Goal: Entertainment & Leisure: Browse casually

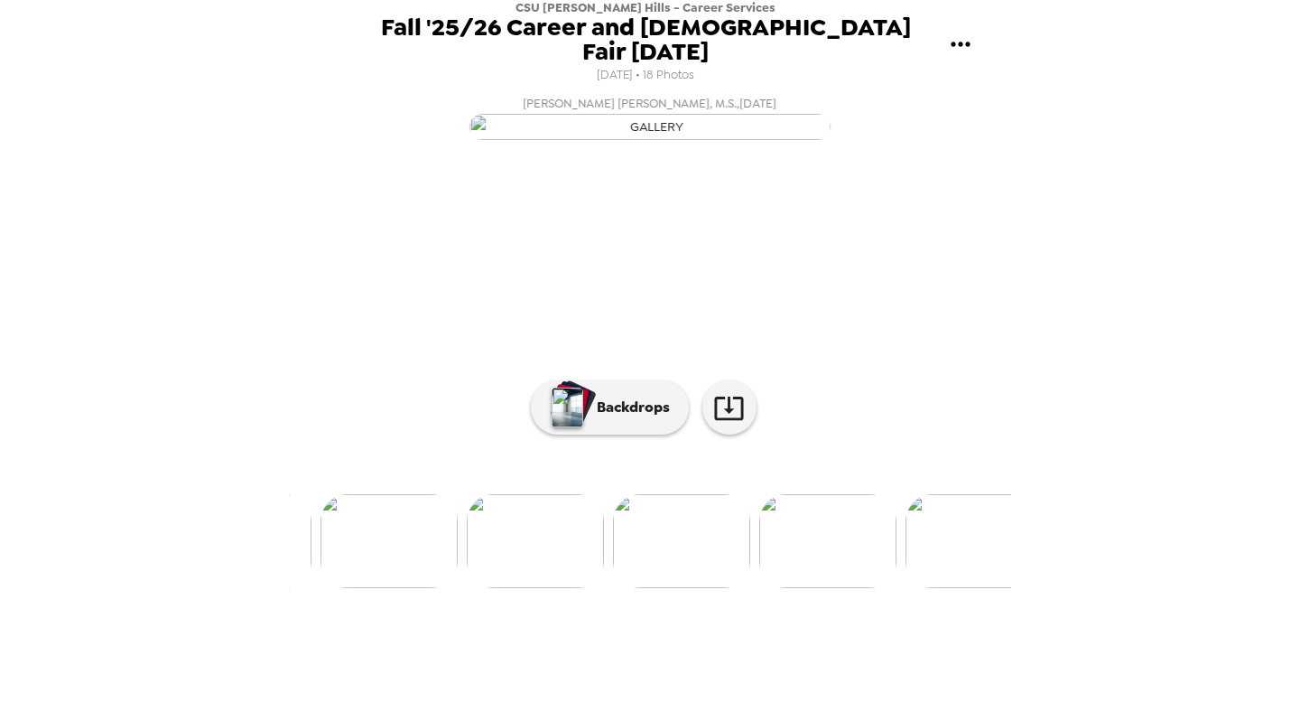
scroll to position [0, 702]
click at [577, 588] on img at bounding box center [533, 541] width 137 height 94
click at [494, 588] on img at bounding box center [486, 541] width 137 height 94
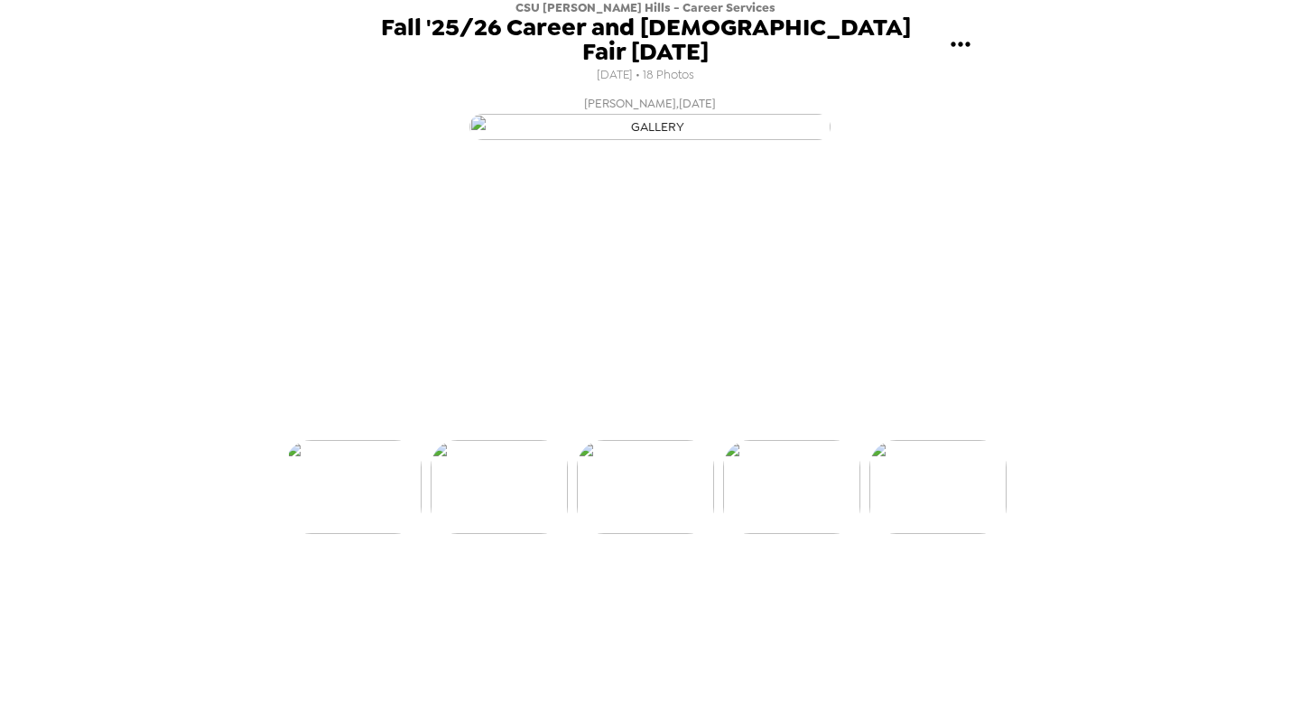
scroll to position [0, 1021]
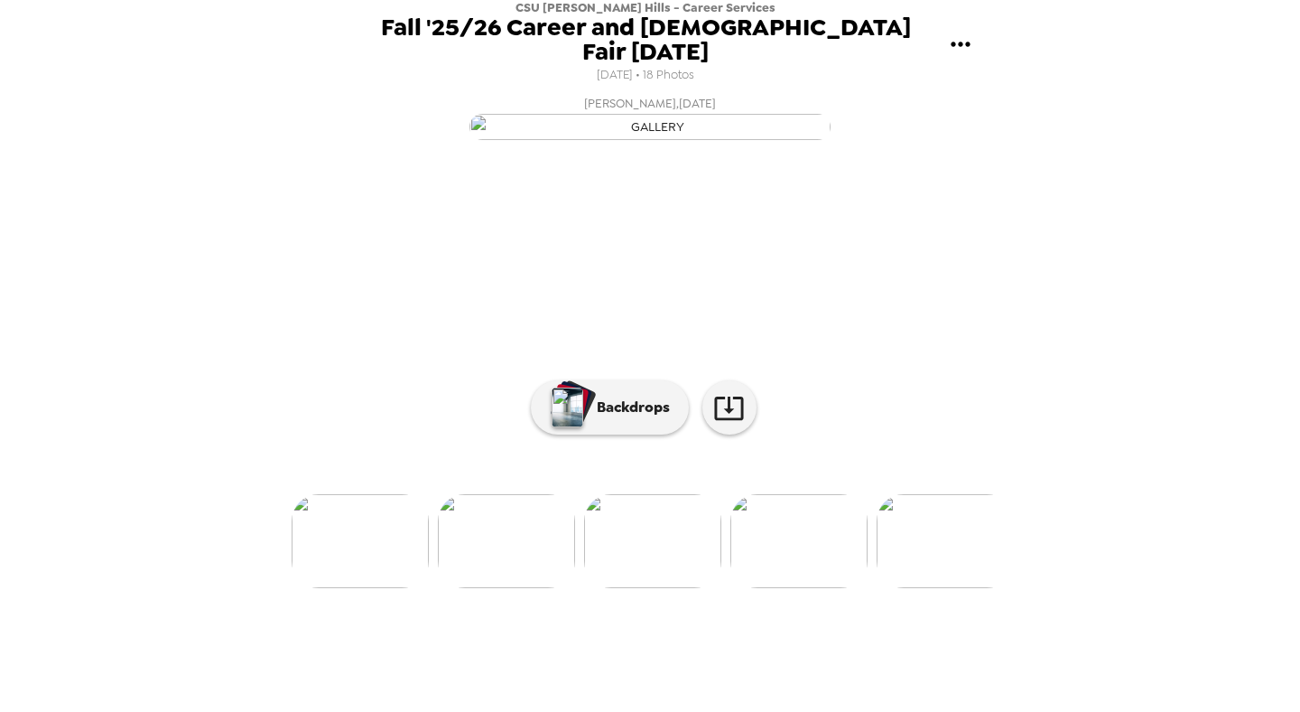
click at [377, 588] on img at bounding box center [360, 541] width 137 height 94
click at [507, 588] on img at bounding box center [506, 541] width 137 height 94
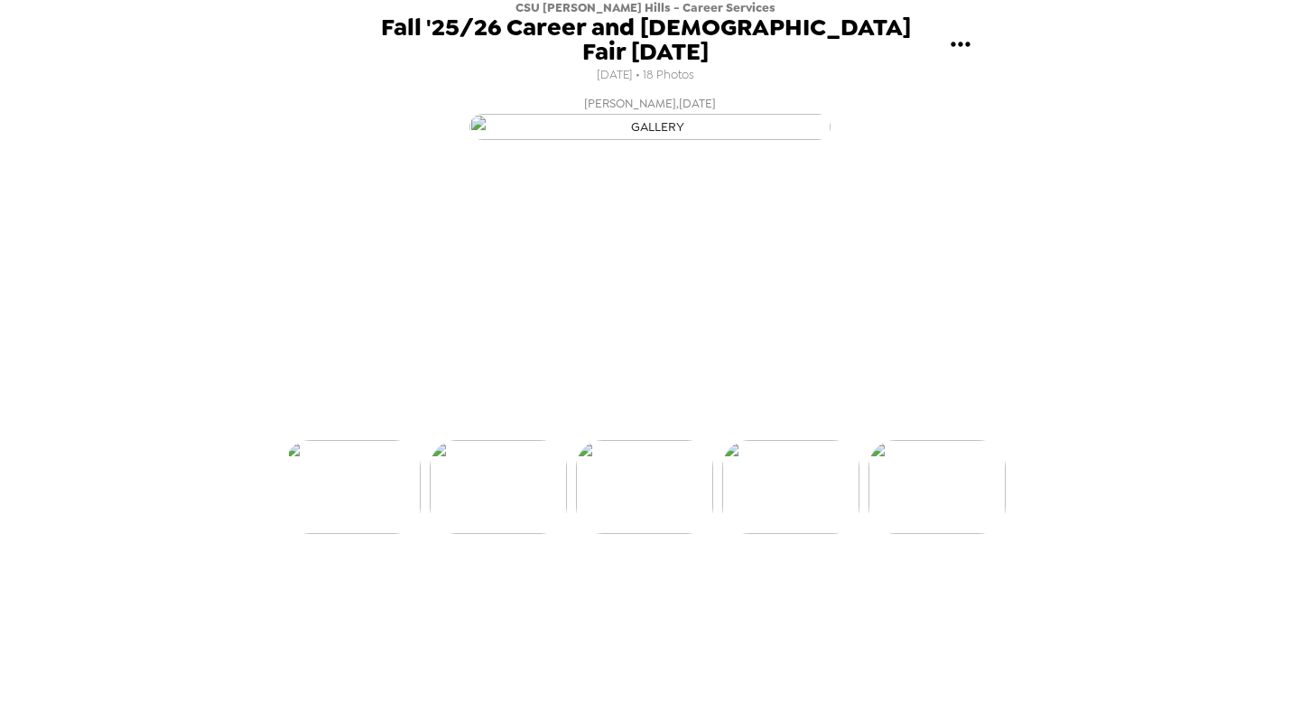
scroll to position [0, 583]
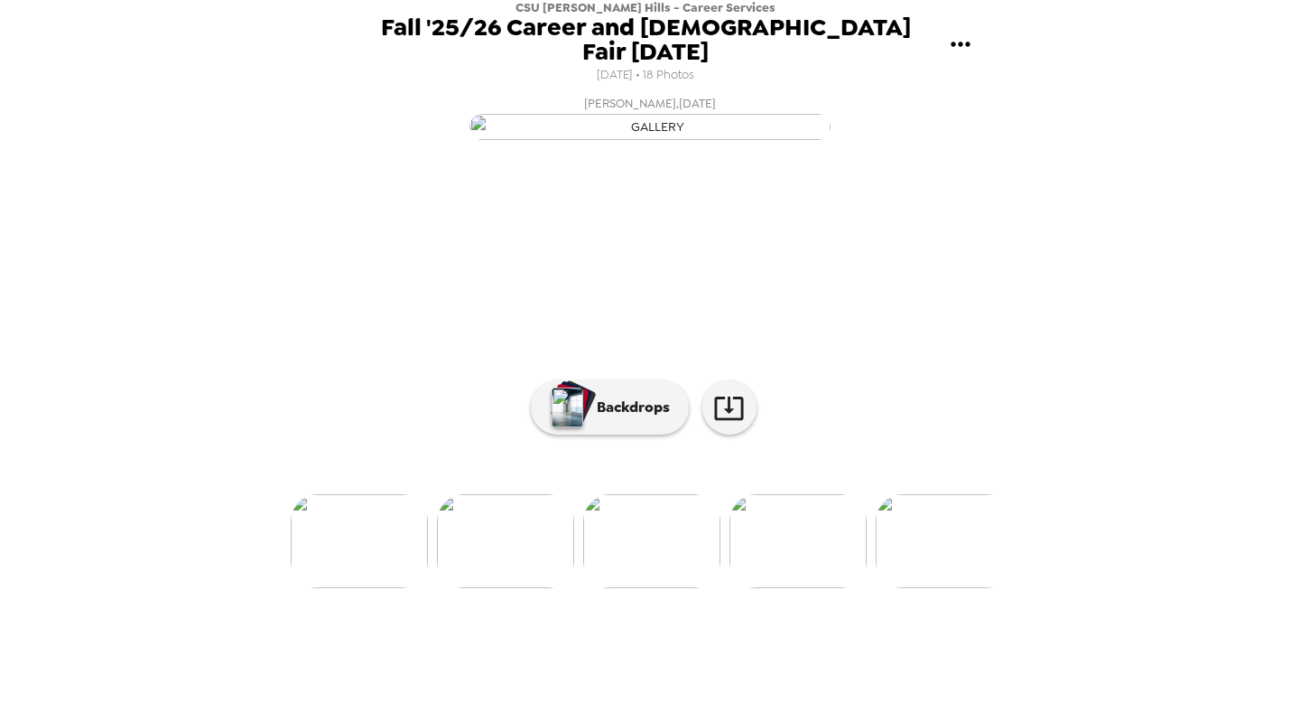
click at [528, 588] on img at bounding box center [505, 541] width 137 height 94
click at [536, 588] on img at bounding box center [505, 541] width 137 height 94
click at [340, 588] on img at bounding box center [358, 541] width 137 height 94
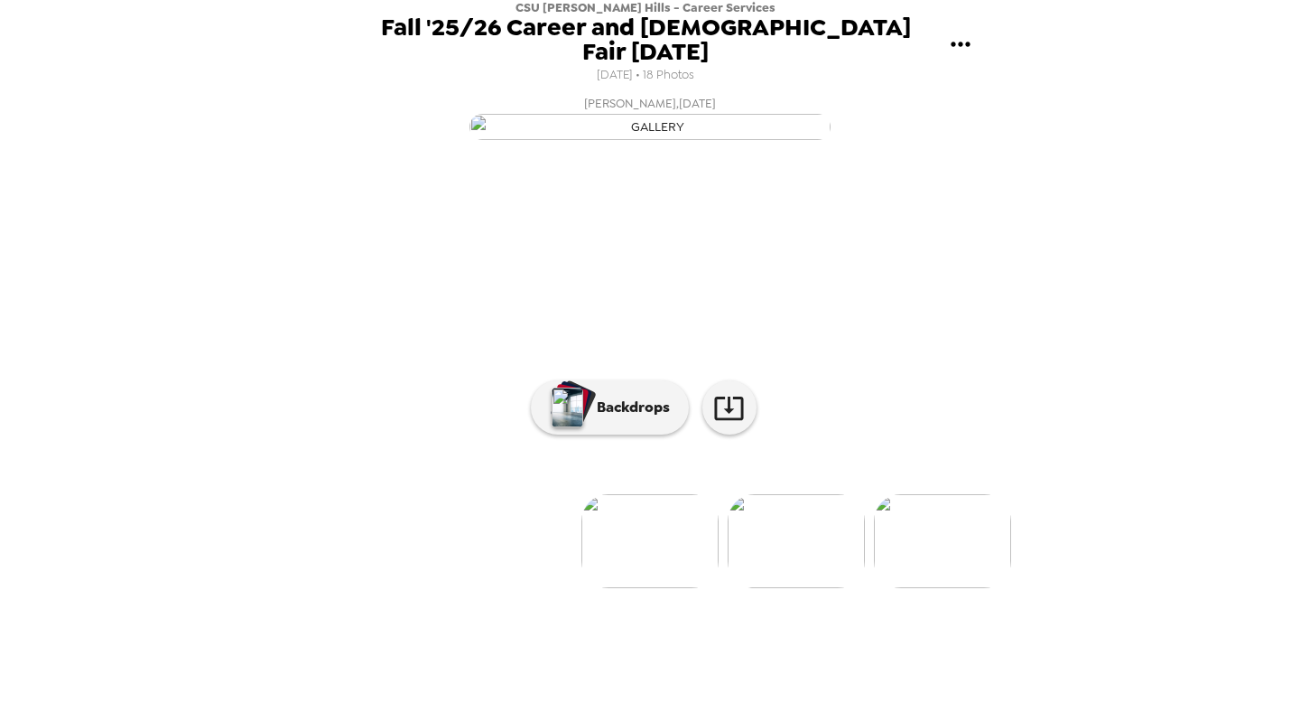
click at [774, 588] on img at bounding box center [796, 541] width 137 height 94
click at [814, 588] on img at bounding box center [797, 541] width 137 height 94
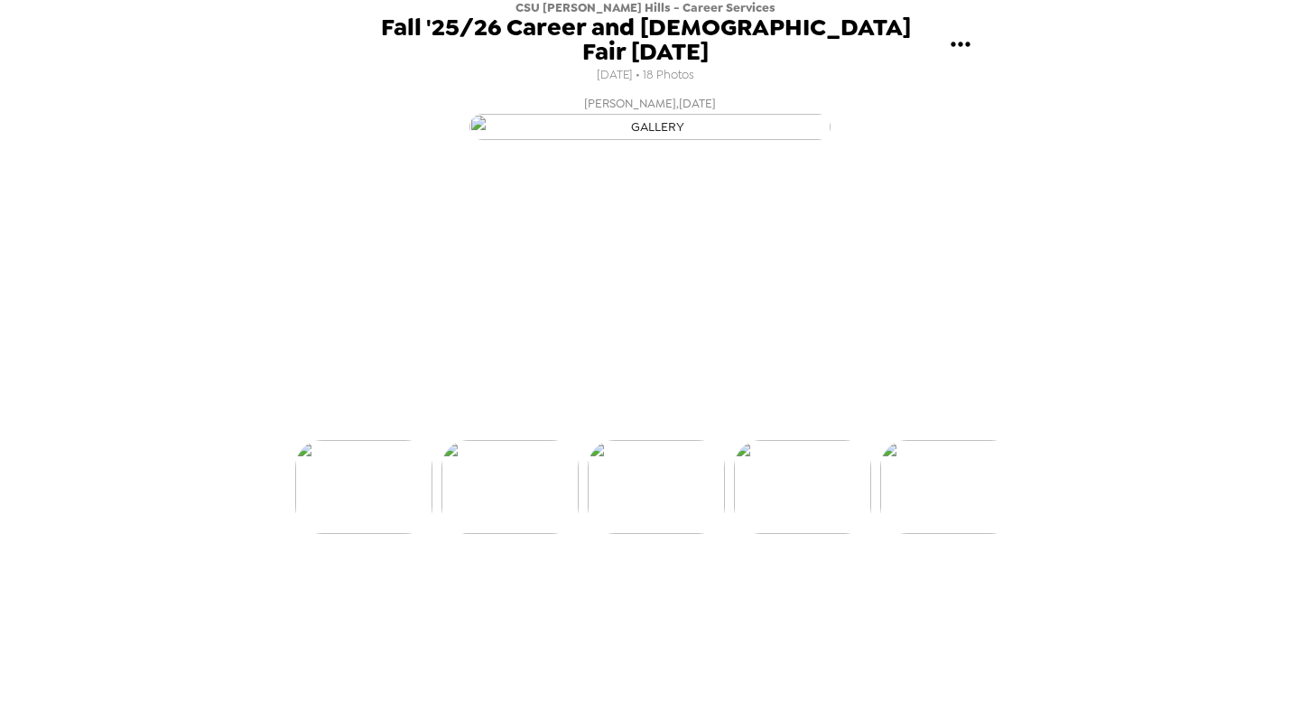
scroll to position [0, 292]
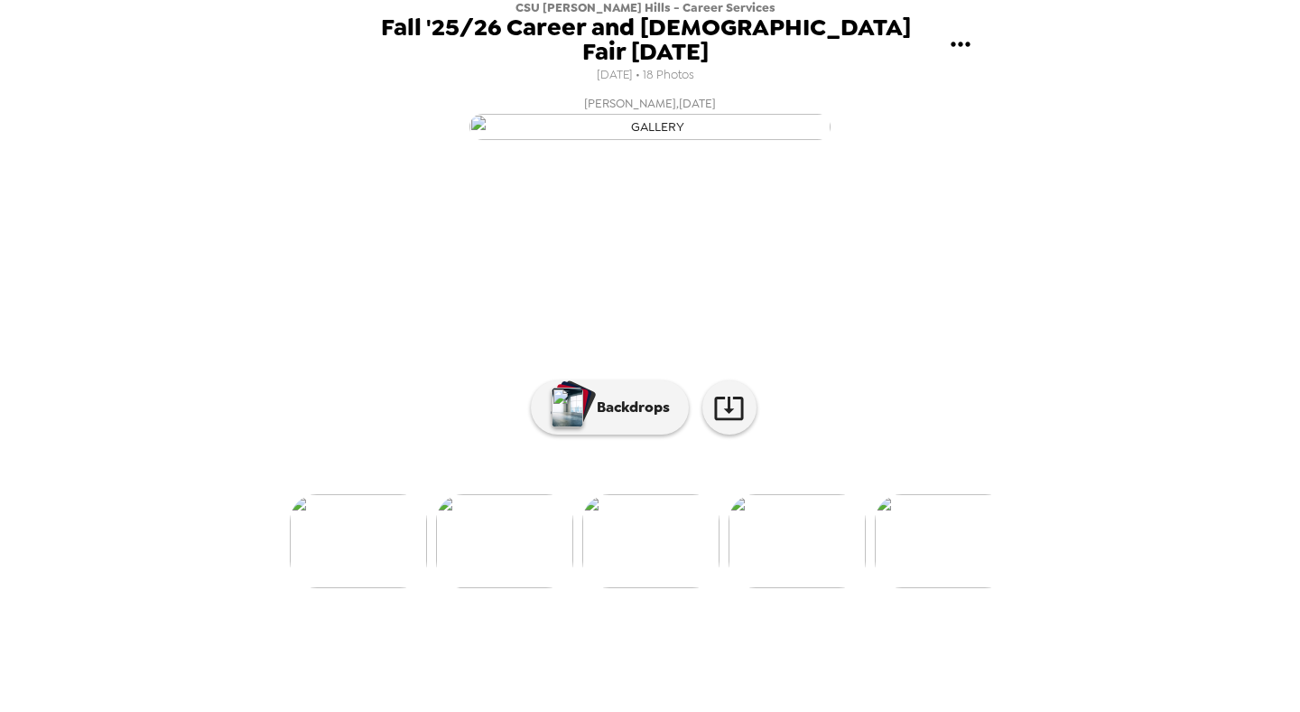
click at [918, 588] on img at bounding box center [943, 541] width 137 height 94
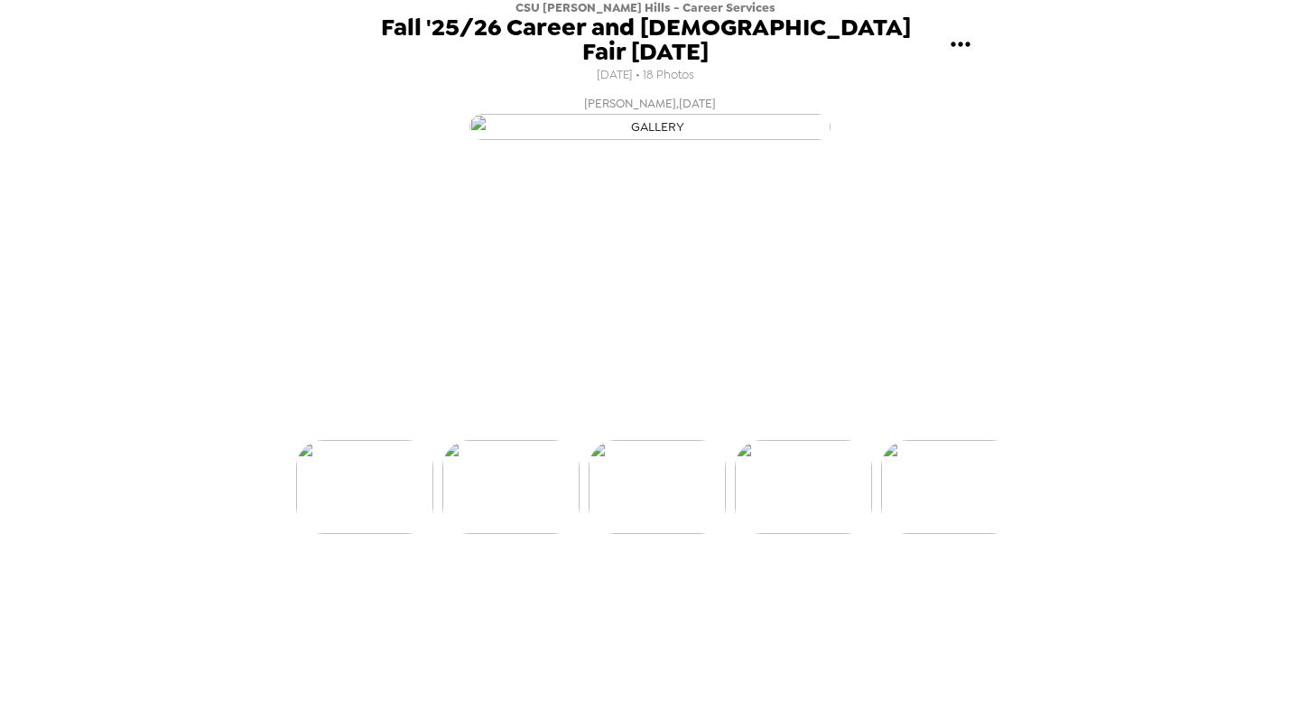
scroll to position [0, 583]
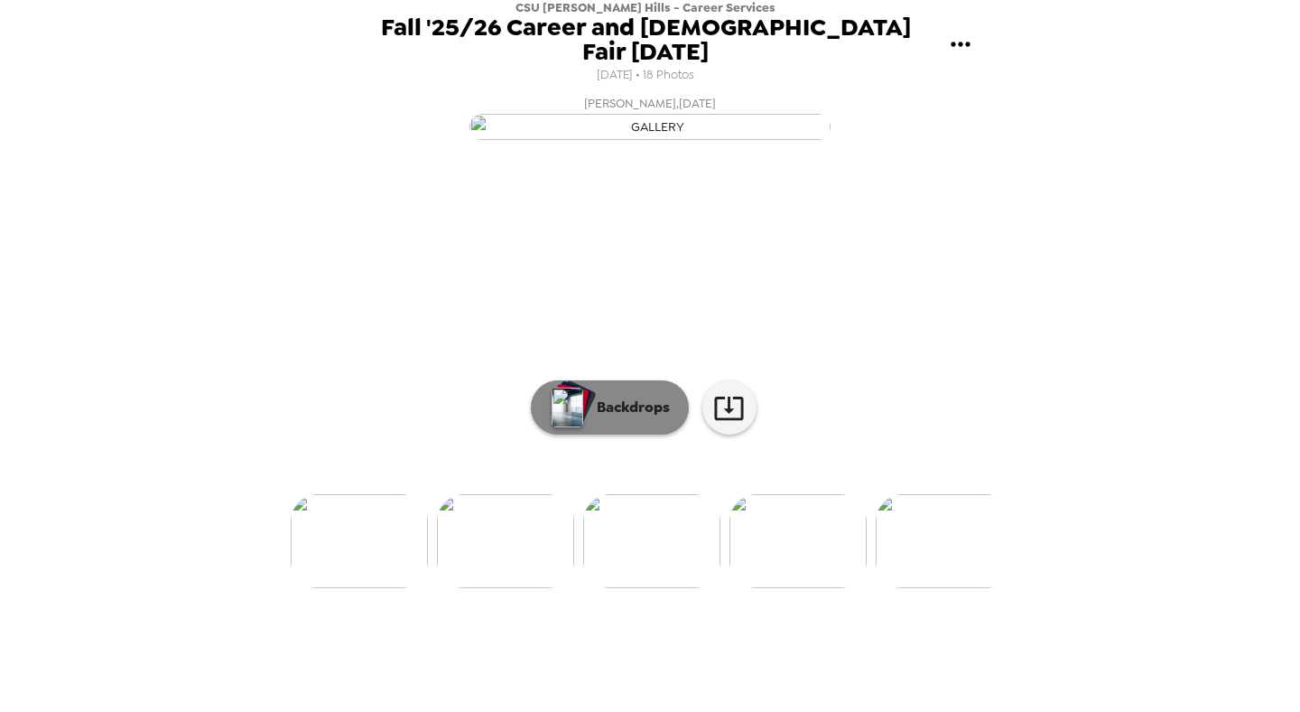
click at [655, 434] on button "Backdrops" at bounding box center [610, 407] width 158 height 54
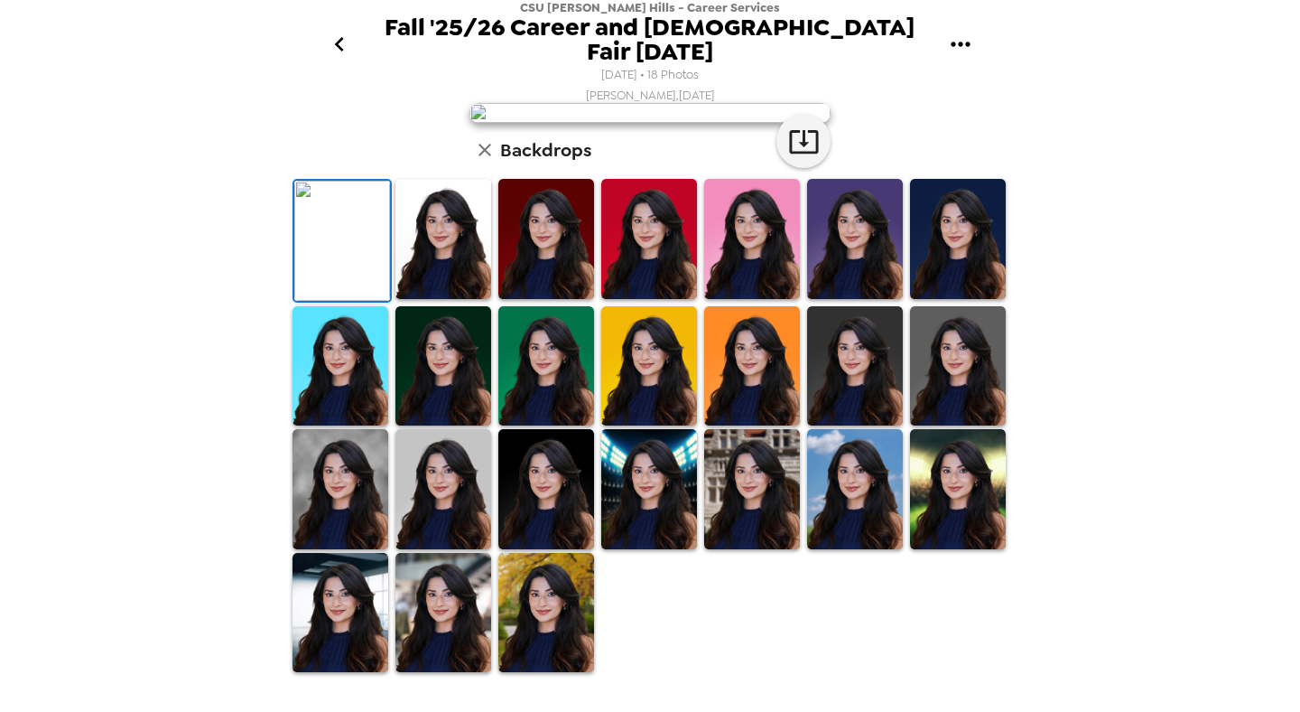
scroll to position [0, 0]
click at [656, 299] on img at bounding box center [649, 239] width 96 height 120
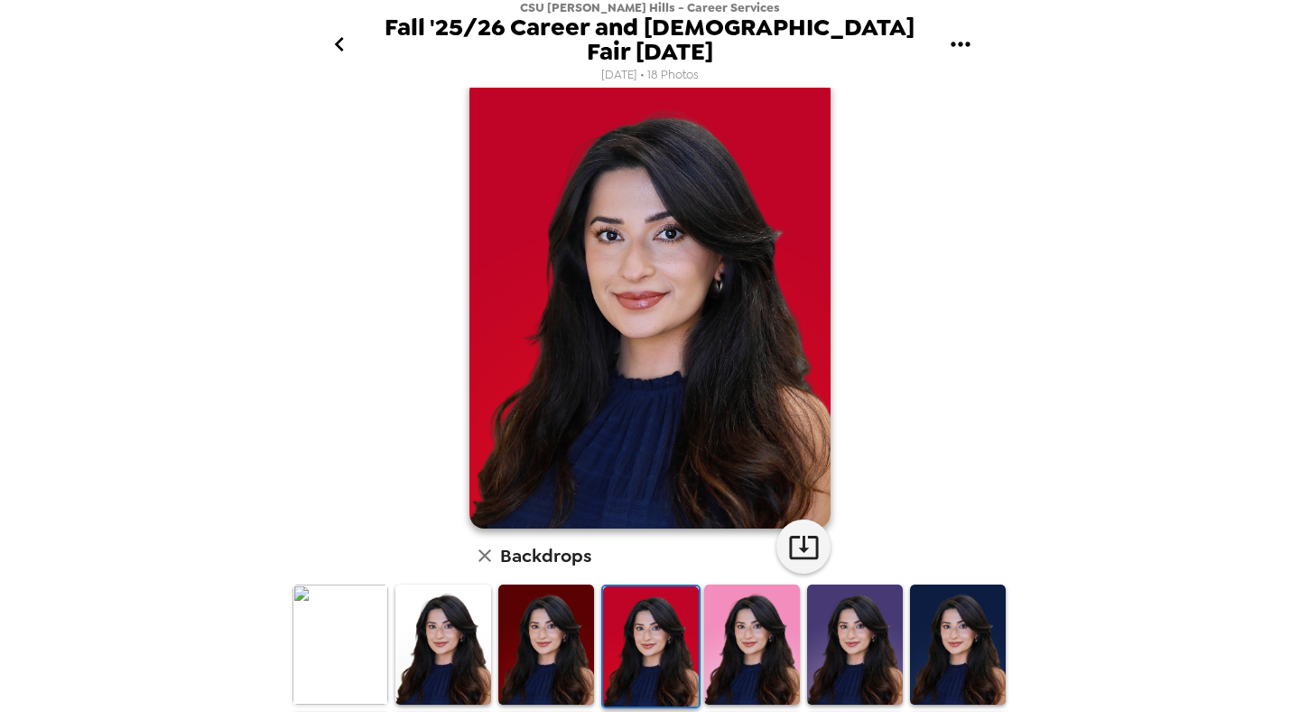
click at [552, 587] on img at bounding box center [546, 644] width 96 height 120
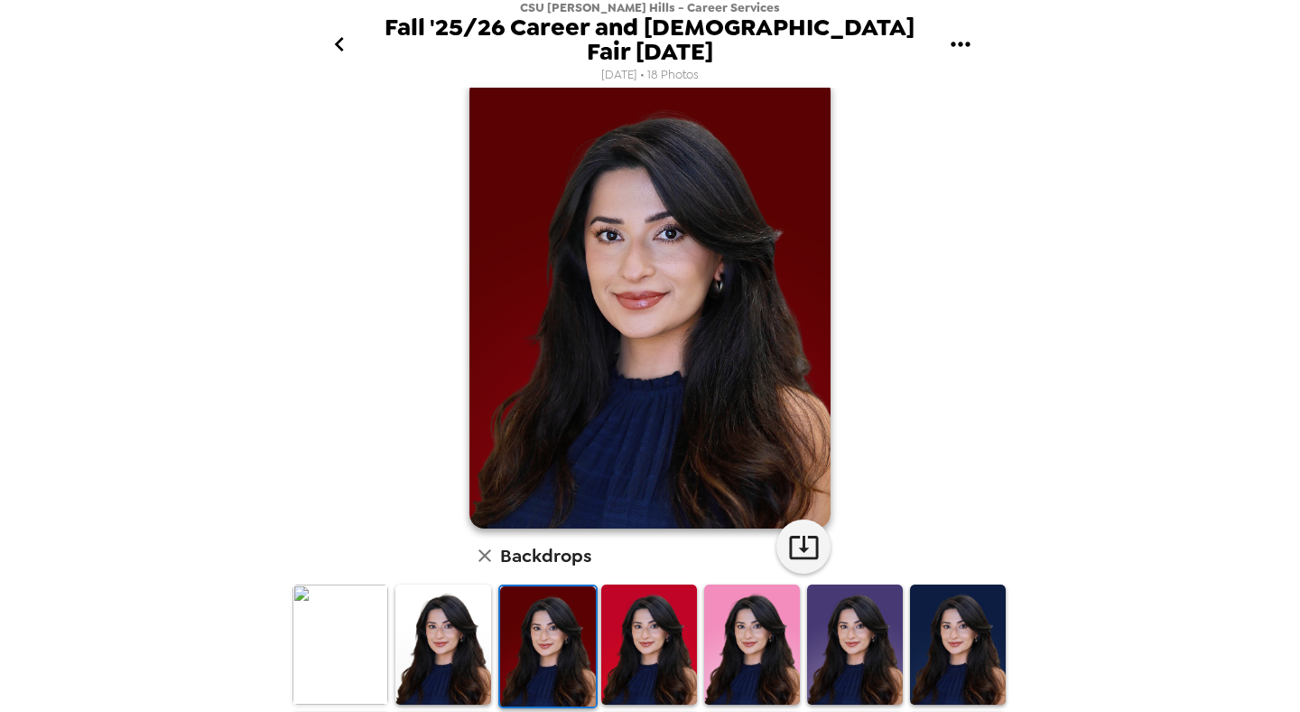
click at [451, 627] on img at bounding box center [443, 644] width 96 height 120
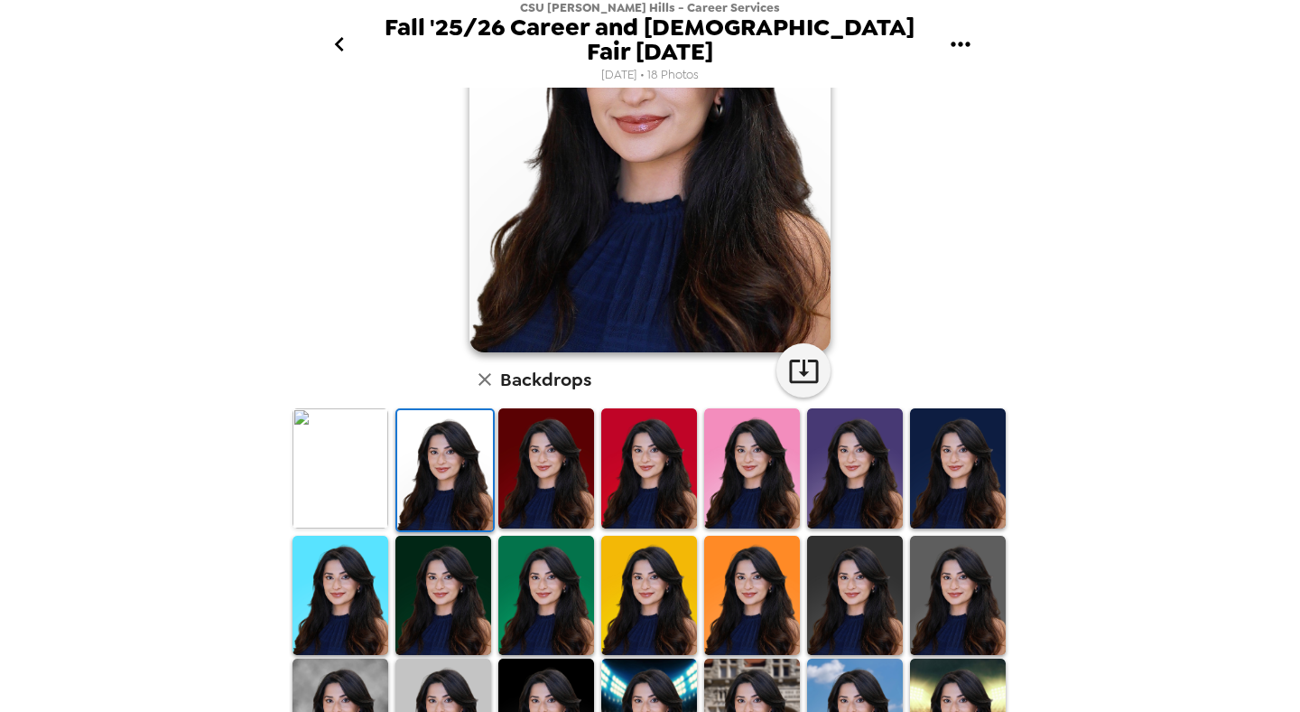
click at [656, 597] on img at bounding box center [649, 595] width 96 height 120
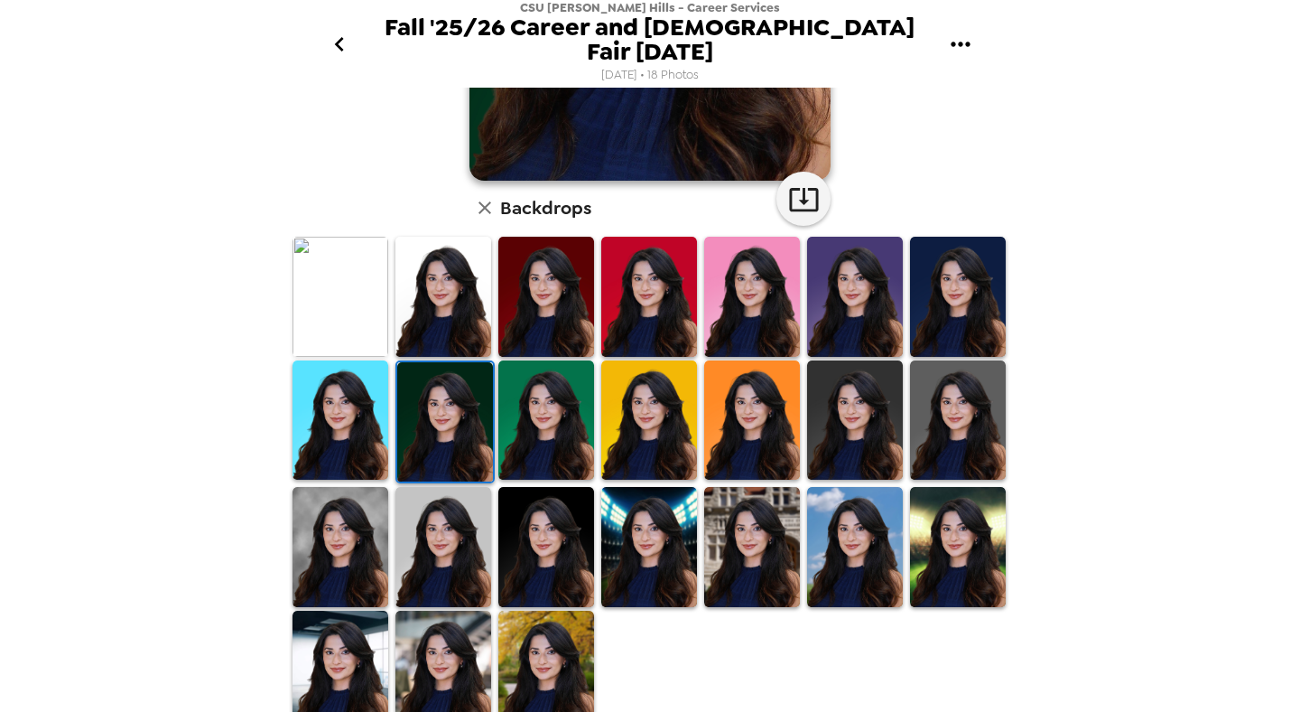
click at [665, 553] on img at bounding box center [649, 547] width 96 height 120
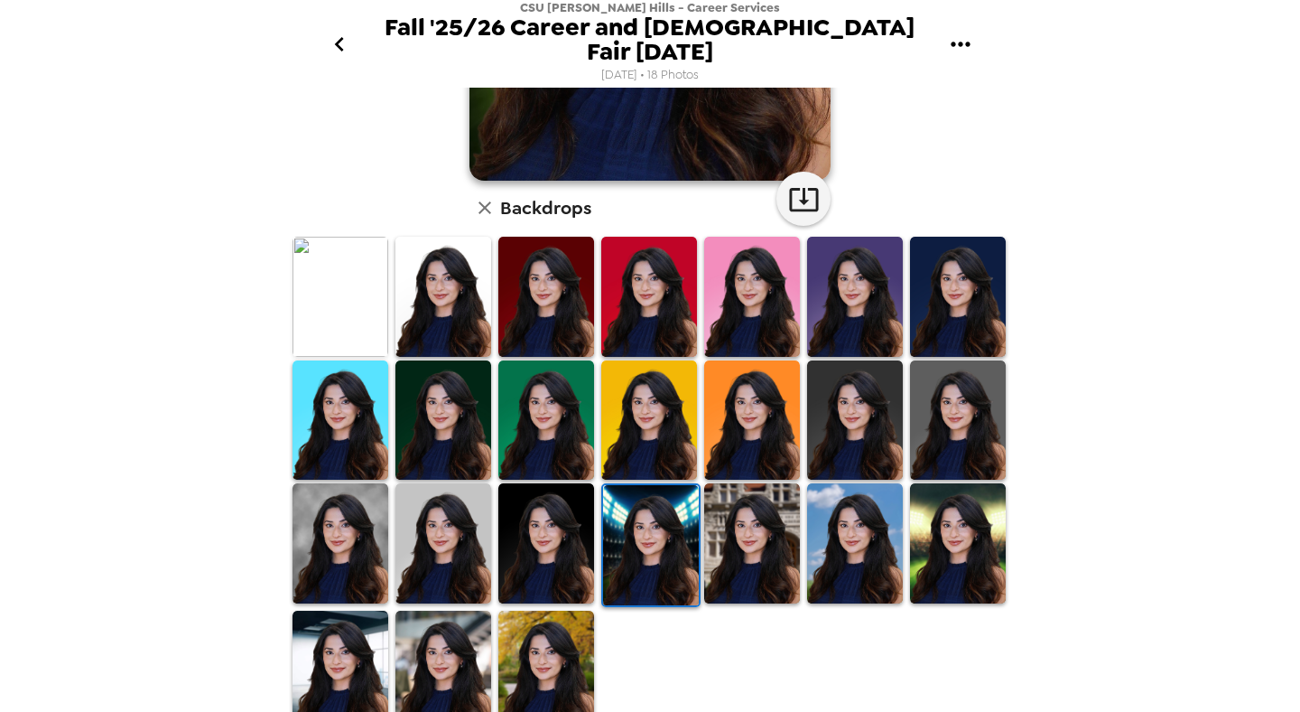
click at [768, 521] on img at bounding box center [752, 543] width 96 height 120
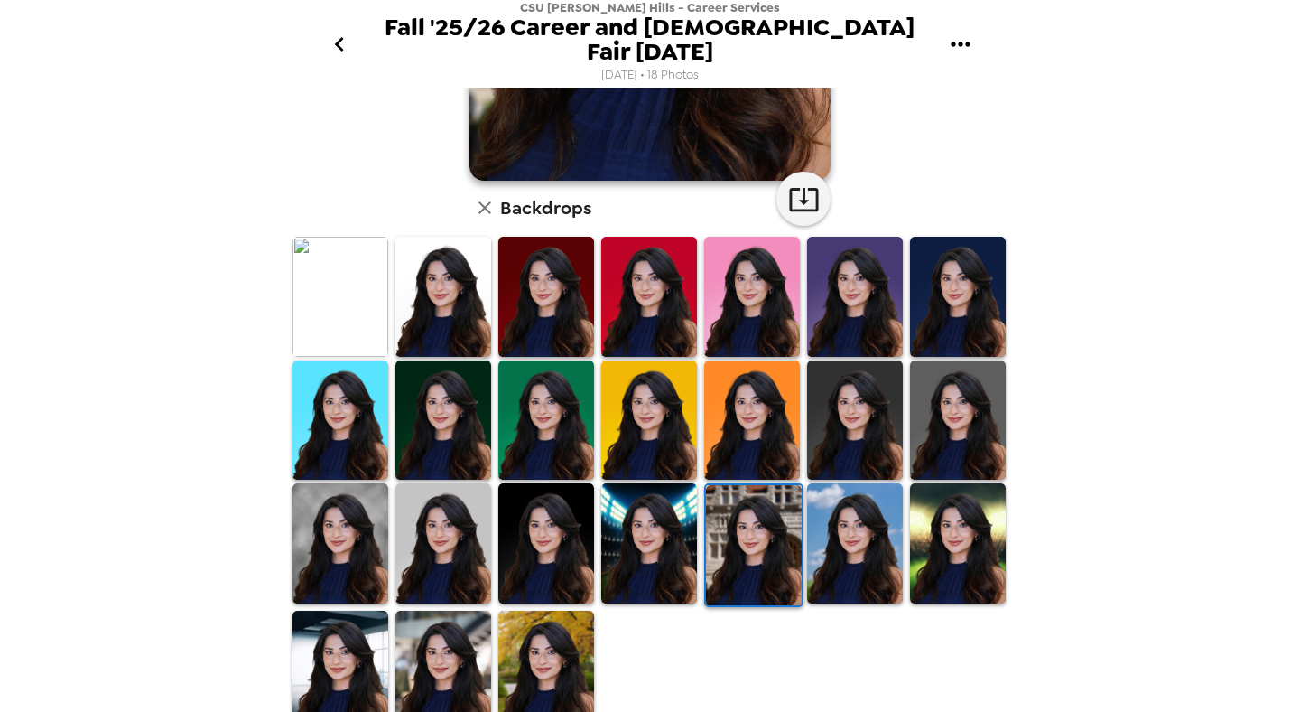
click at [531, 652] on img at bounding box center [546, 670] width 96 height 120
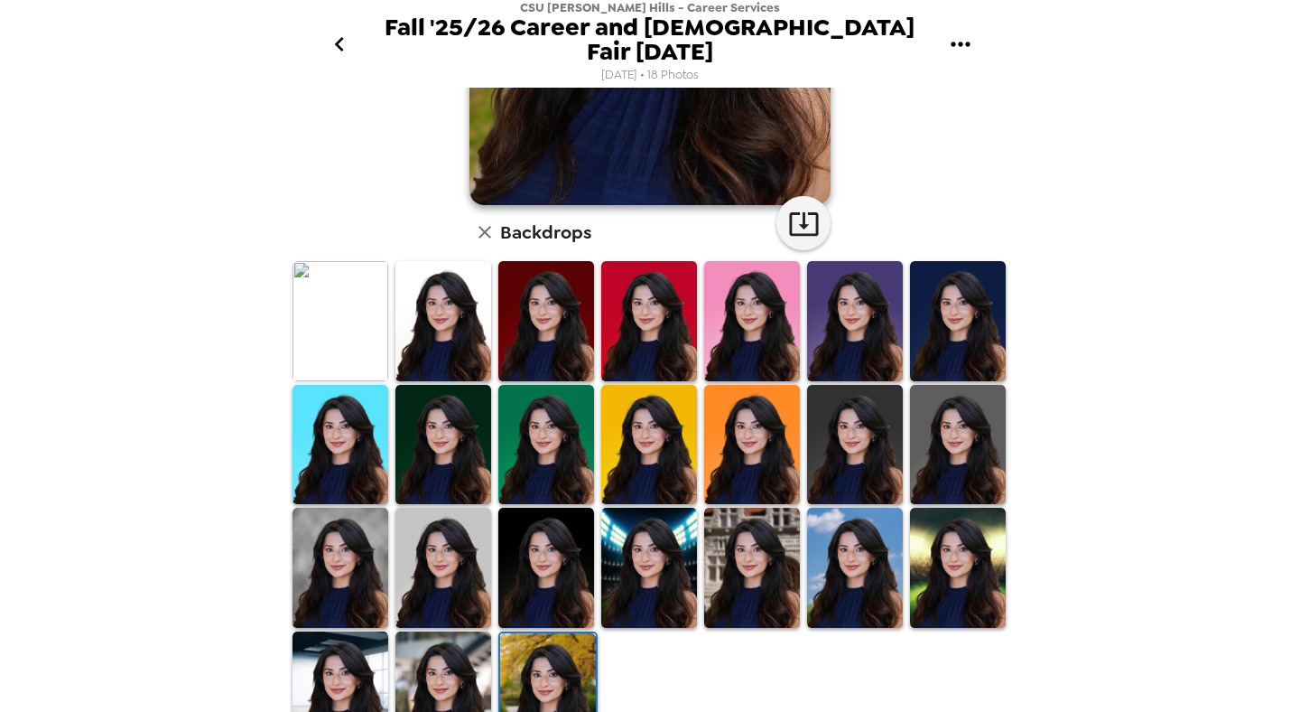
click at [840, 554] on img at bounding box center [855, 567] width 96 height 120
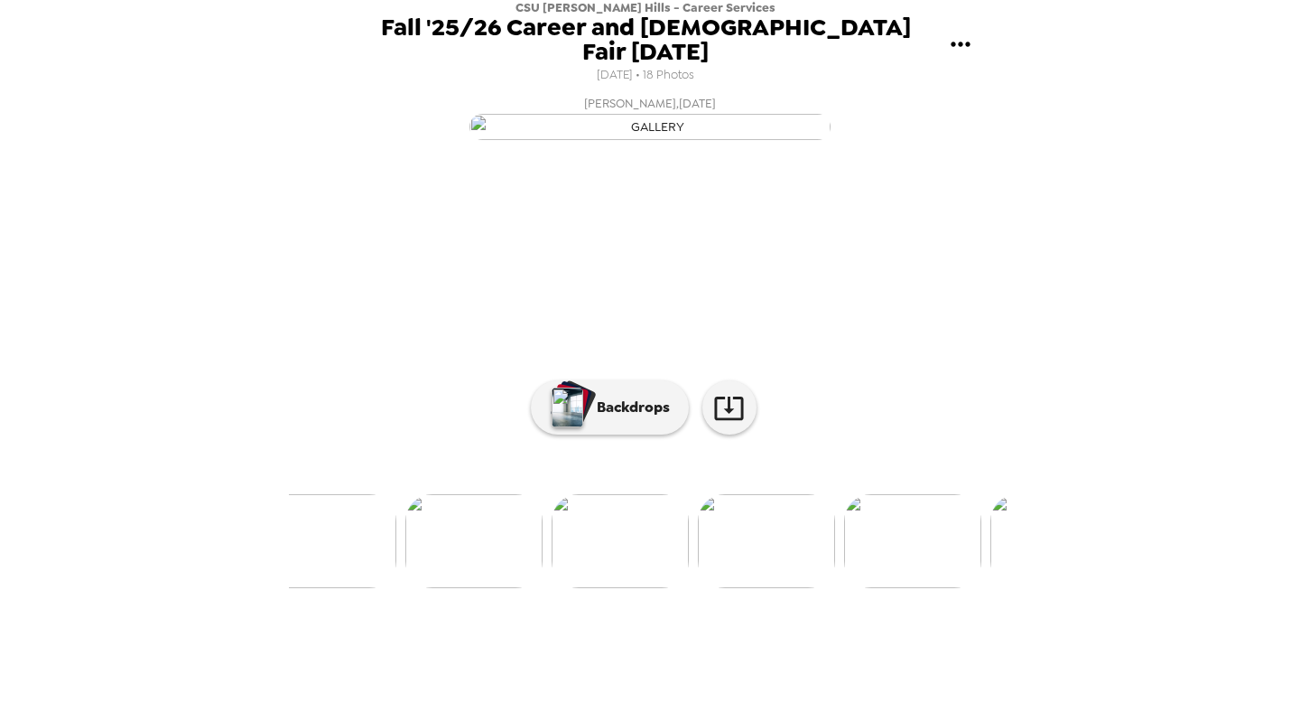
scroll to position [0, 1061]
click at [477, 588] on img at bounding box center [466, 541] width 137 height 94
click at [747, 588] on img at bounding box center [743, 541] width 137 height 94
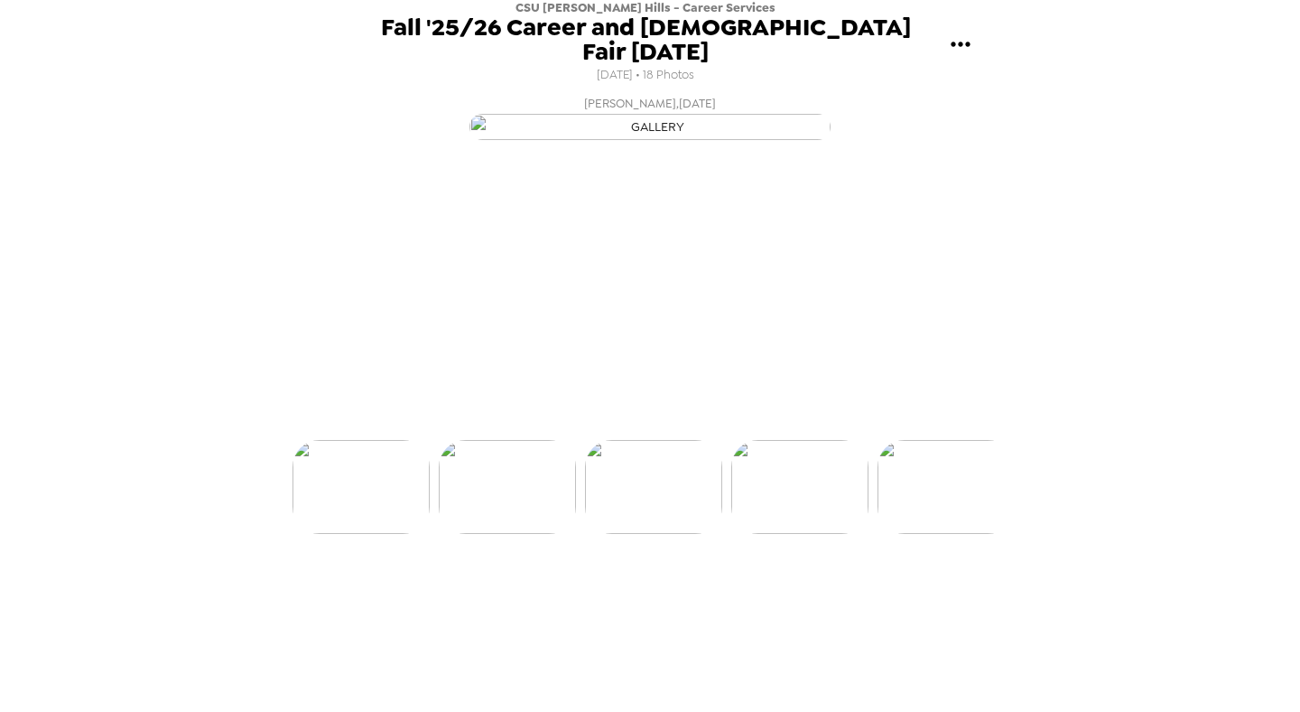
scroll to position [0, 1021]
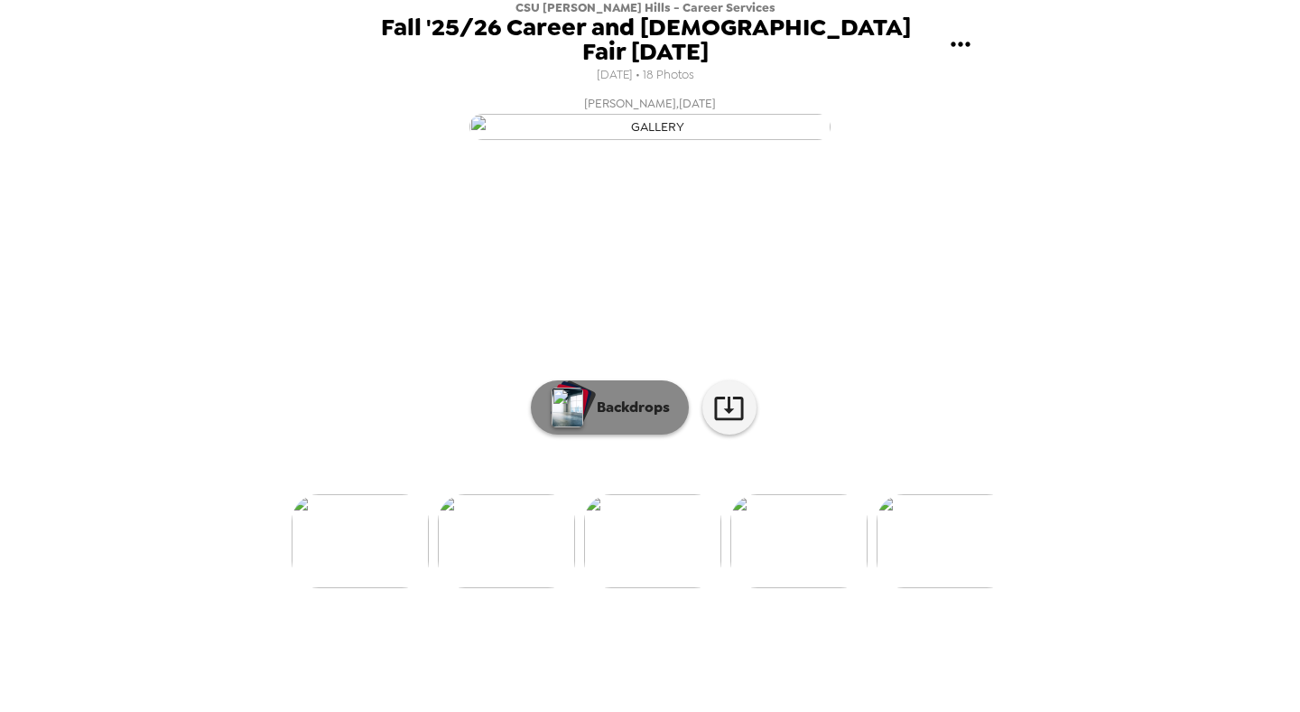
click at [613, 418] on p "Backdrops" at bounding box center [629, 407] width 82 height 22
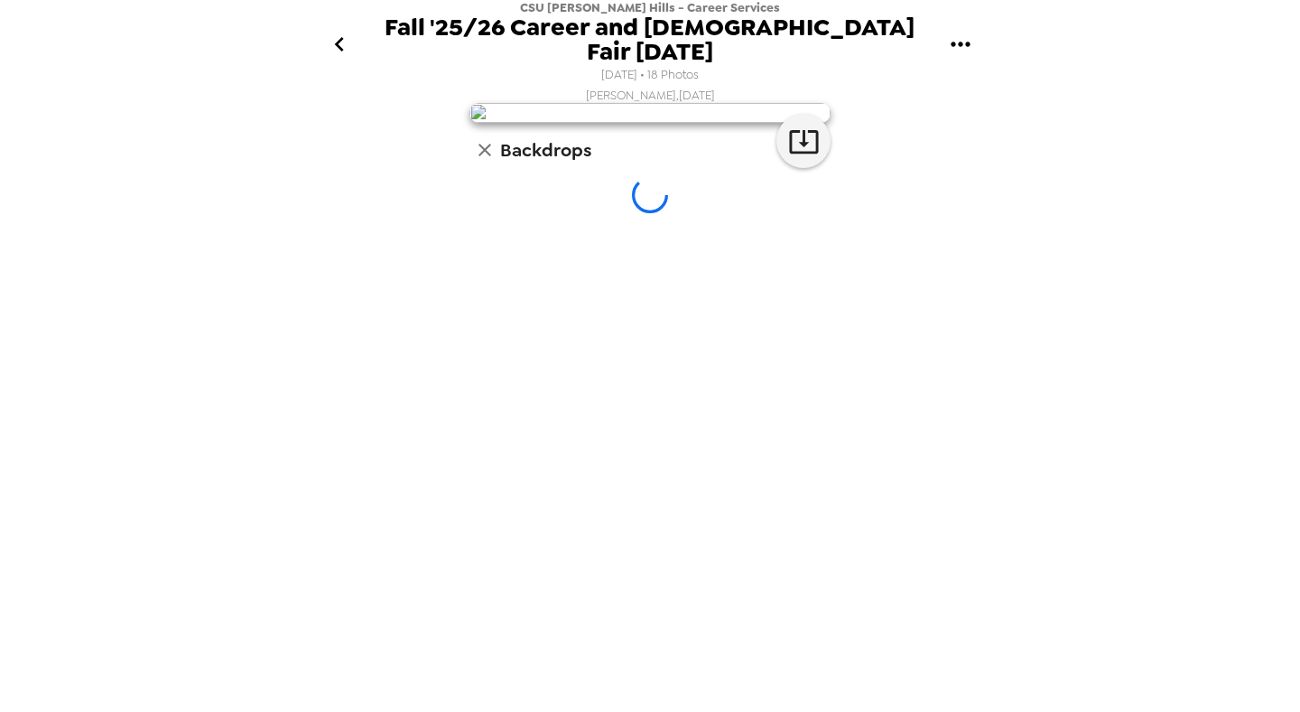
scroll to position [0, 0]
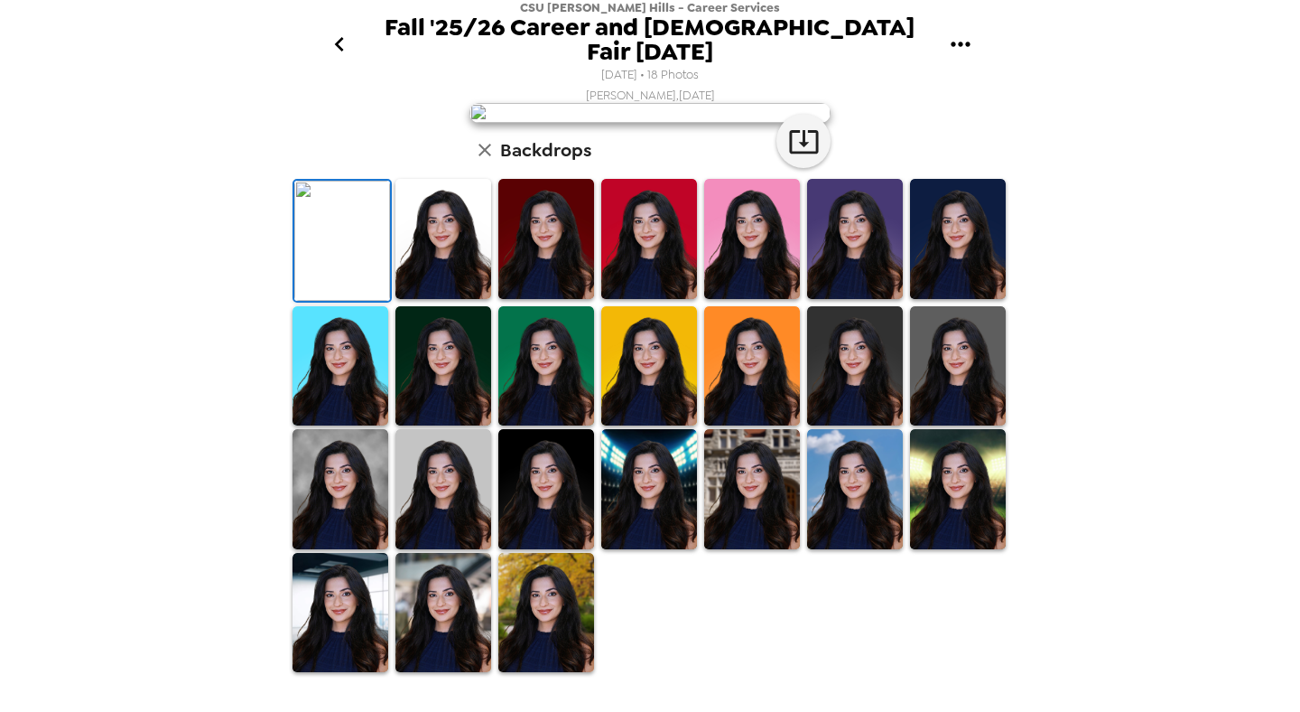
click at [429, 299] on img at bounding box center [443, 239] width 96 height 120
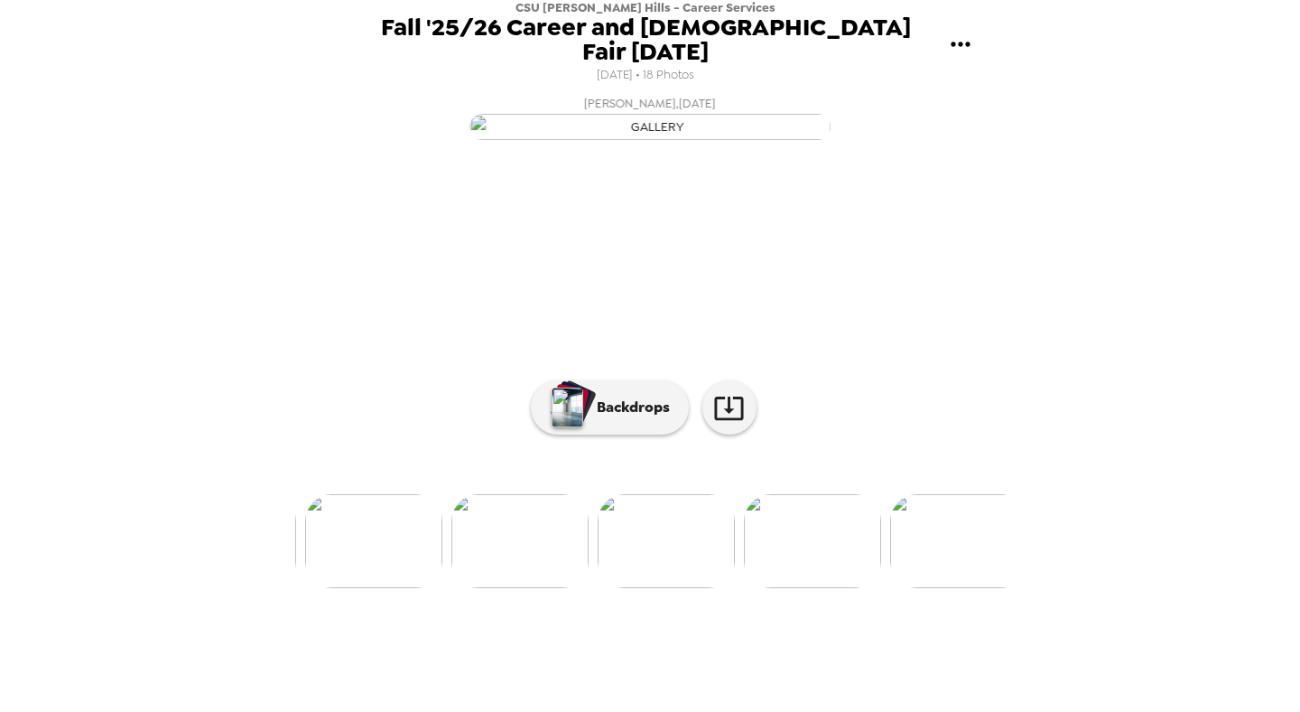
scroll to position [0, 1012]
click at [674, 588] on img at bounding box center [661, 541] width 137 height 94
click at [627, 418] on p "Backdrops" at bounding box center [629, 407] width 82 height 22
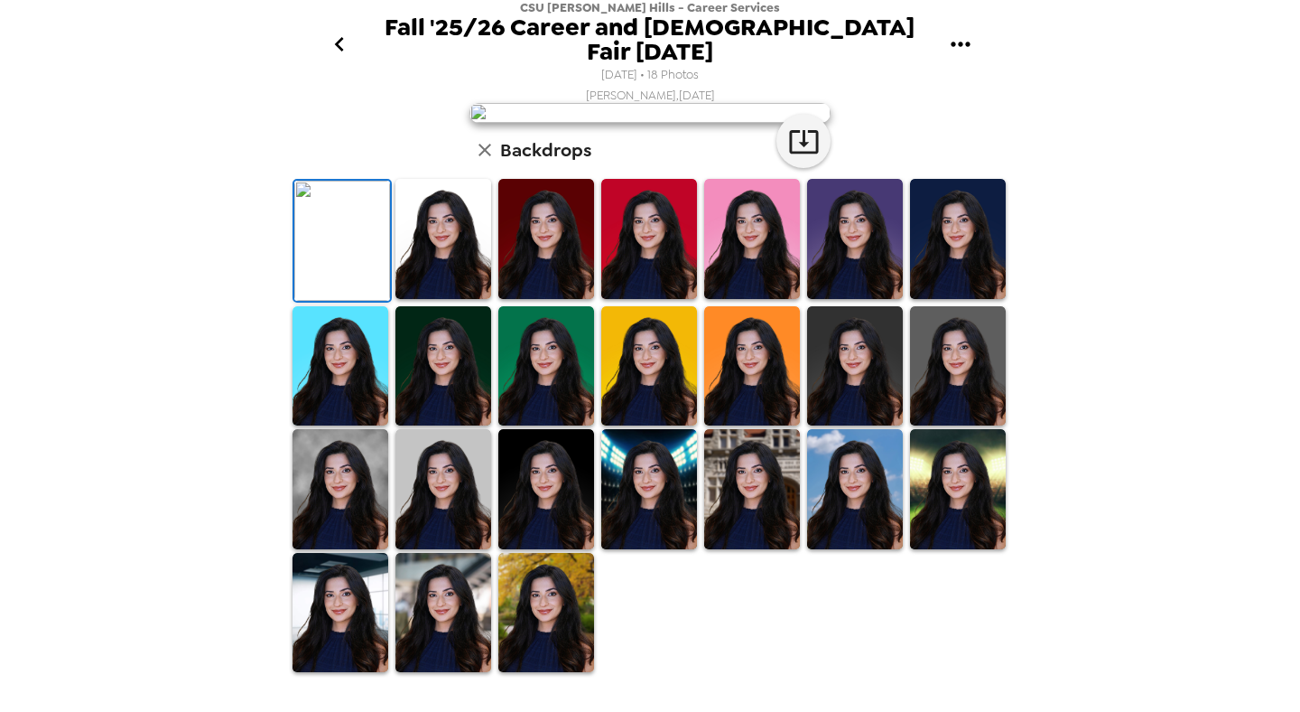
scroll to position [0, 0]
click at [819, 168] on button "button" at bounding box center [804, 141] width 54 height 54
click at [441, 299] on img at bounding box center [443, 239] width 96 height 120
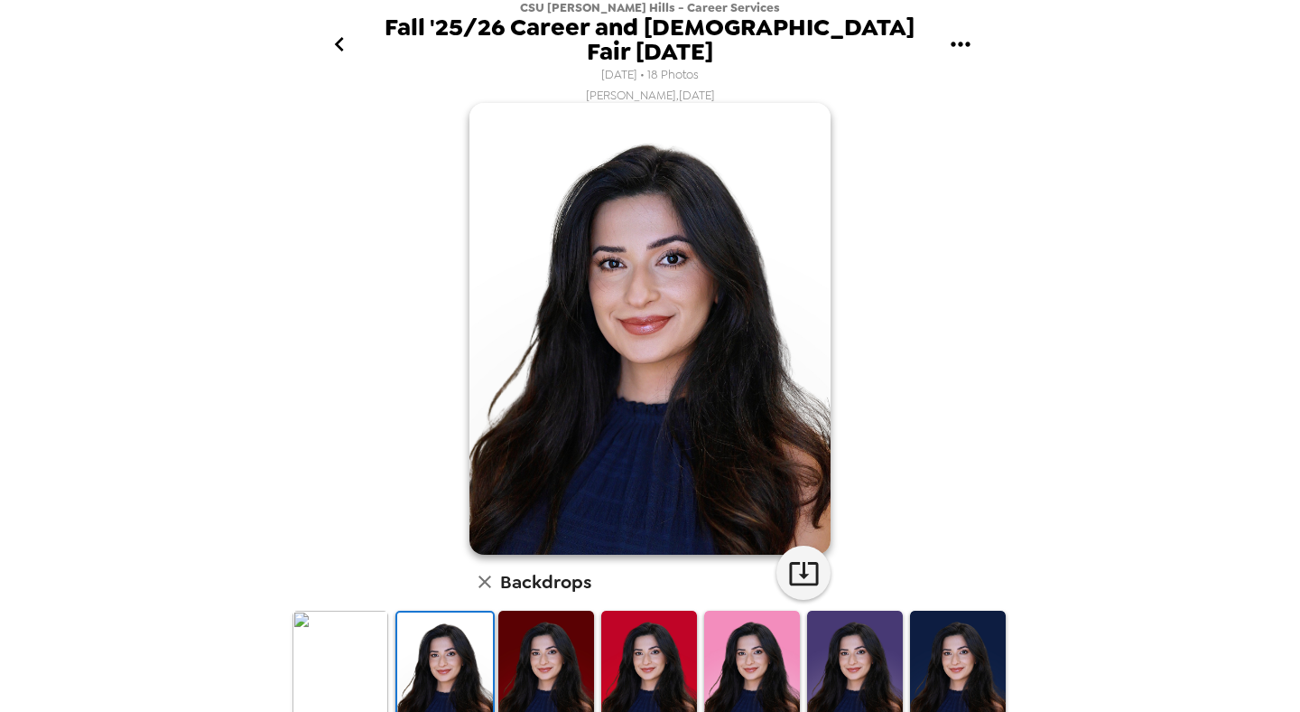
click at [531, 654] on img at bounding box center [546, 670] width 96 height 120
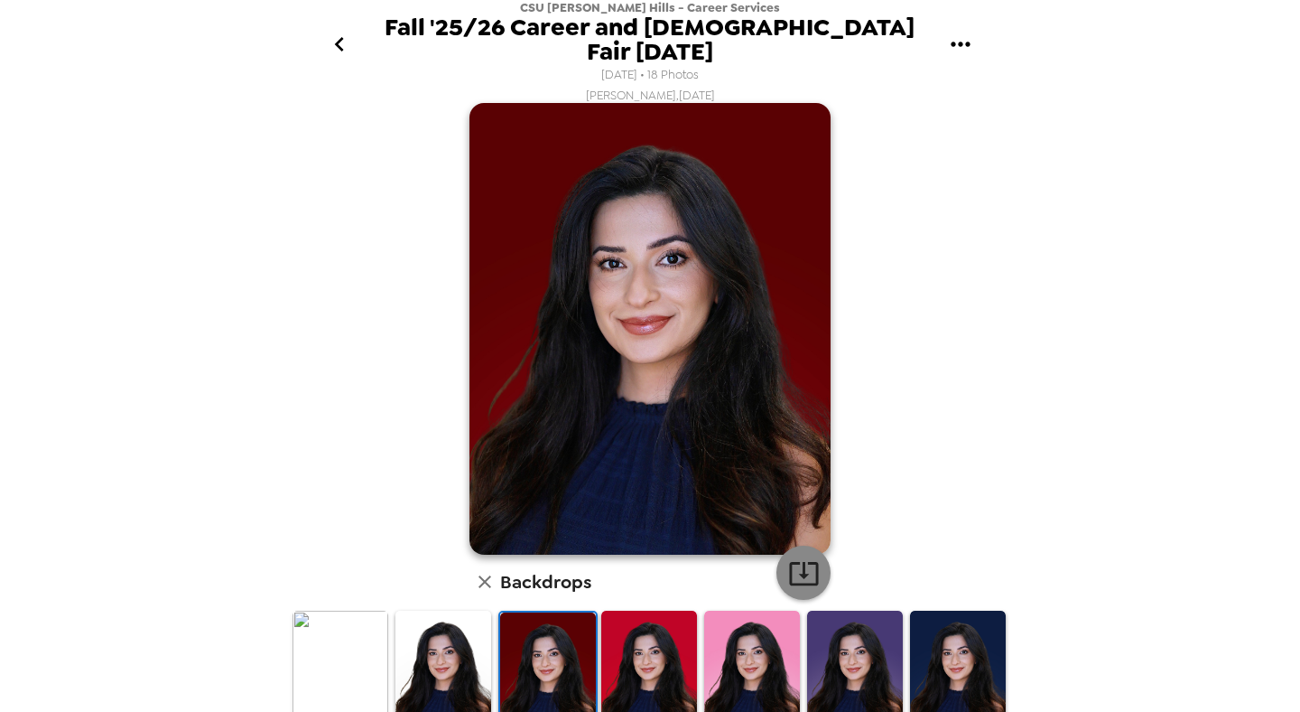
click at [803, 572] on button "button" at bounding box center [804, 572] width 54 height 54
click at [544, 671] on img at bounding box center [548, 672] width 96 height 120
click at [627, 661] on img at bounding box center [649, 670] width 96 height 120
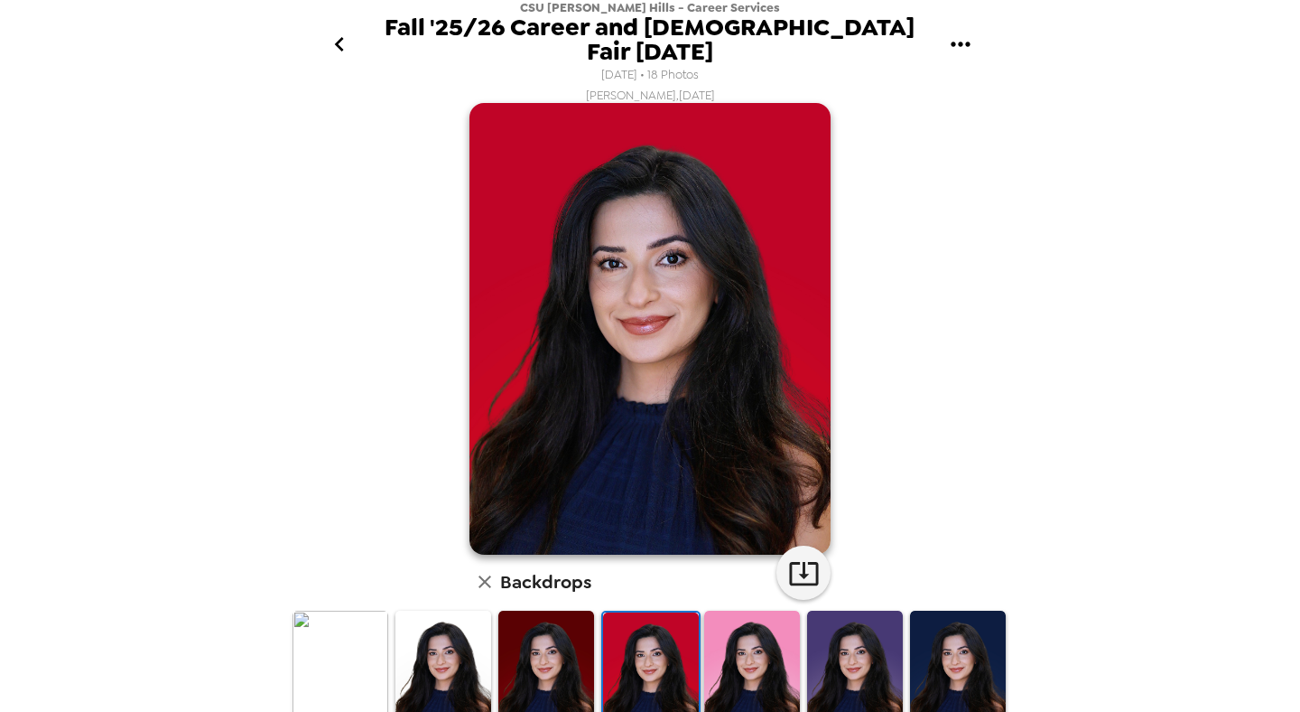
click at [743, 661] on img at bounding box center [752, 670] width 96 height 120
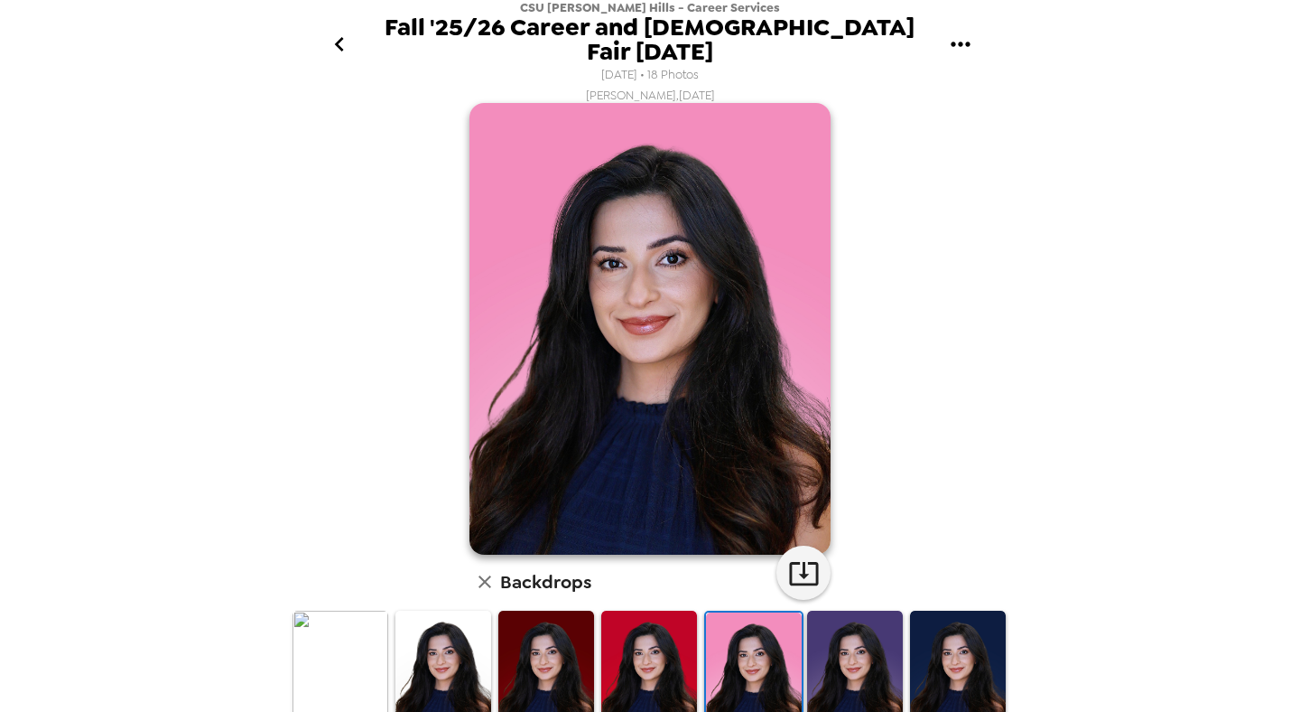
click at [656, 660] on img at bounding box center [649, 670] width 96 height 120
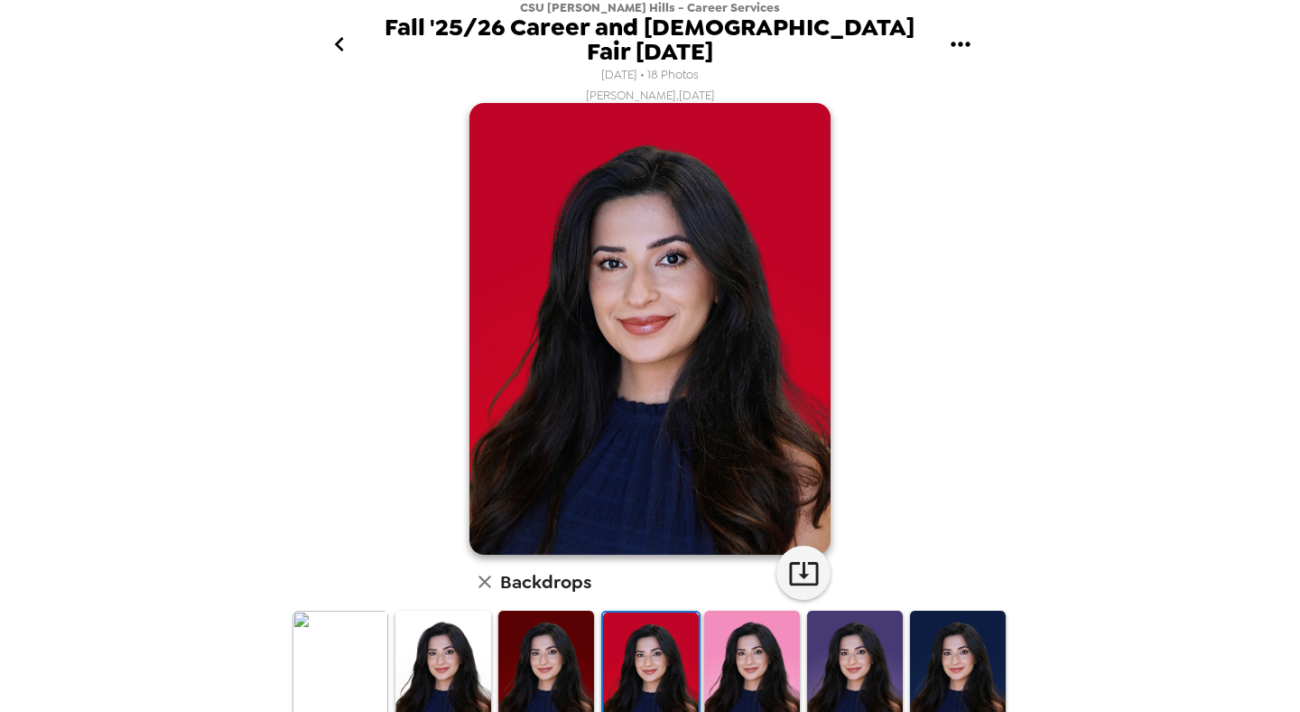
click at [777, 671] on img at bounding box center [752, 670] width 96 height 120
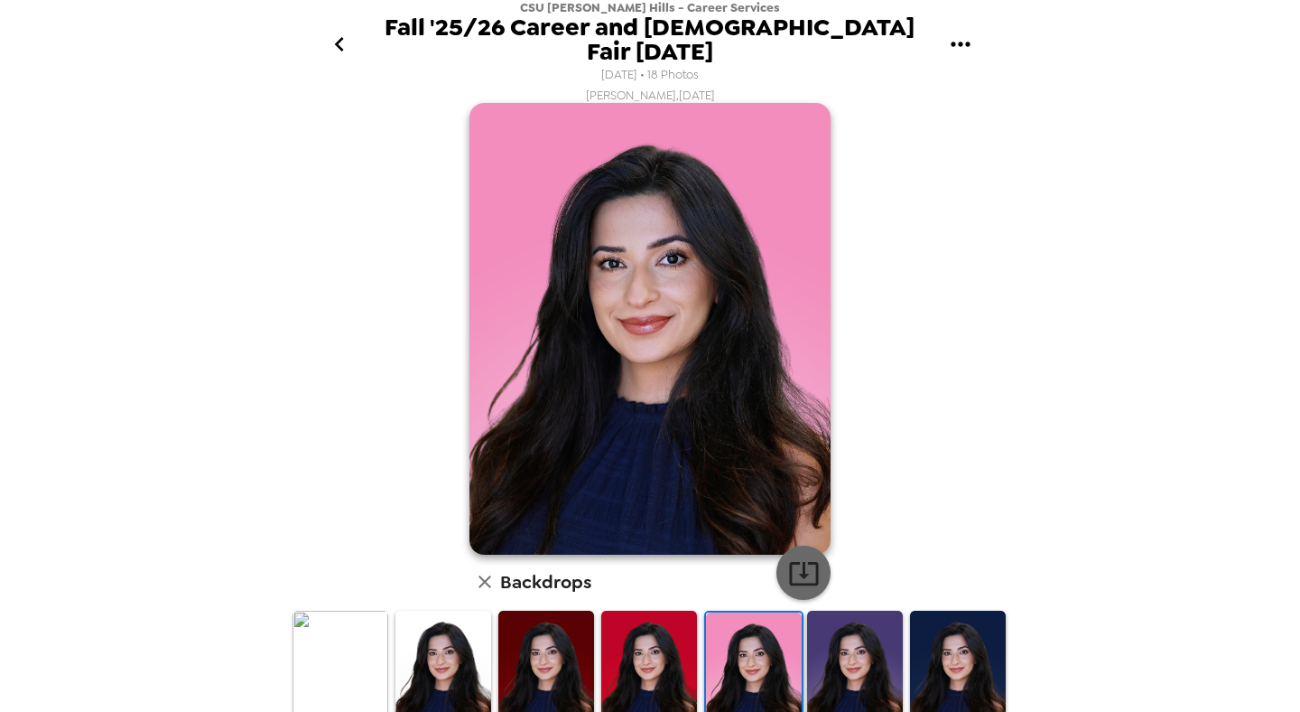
click at [793, 557] on icon "button" at bounding box center [804, 573] width 32 height 32
click at [832, 626] on img at bounding box center [855, 670] width 96 height 120
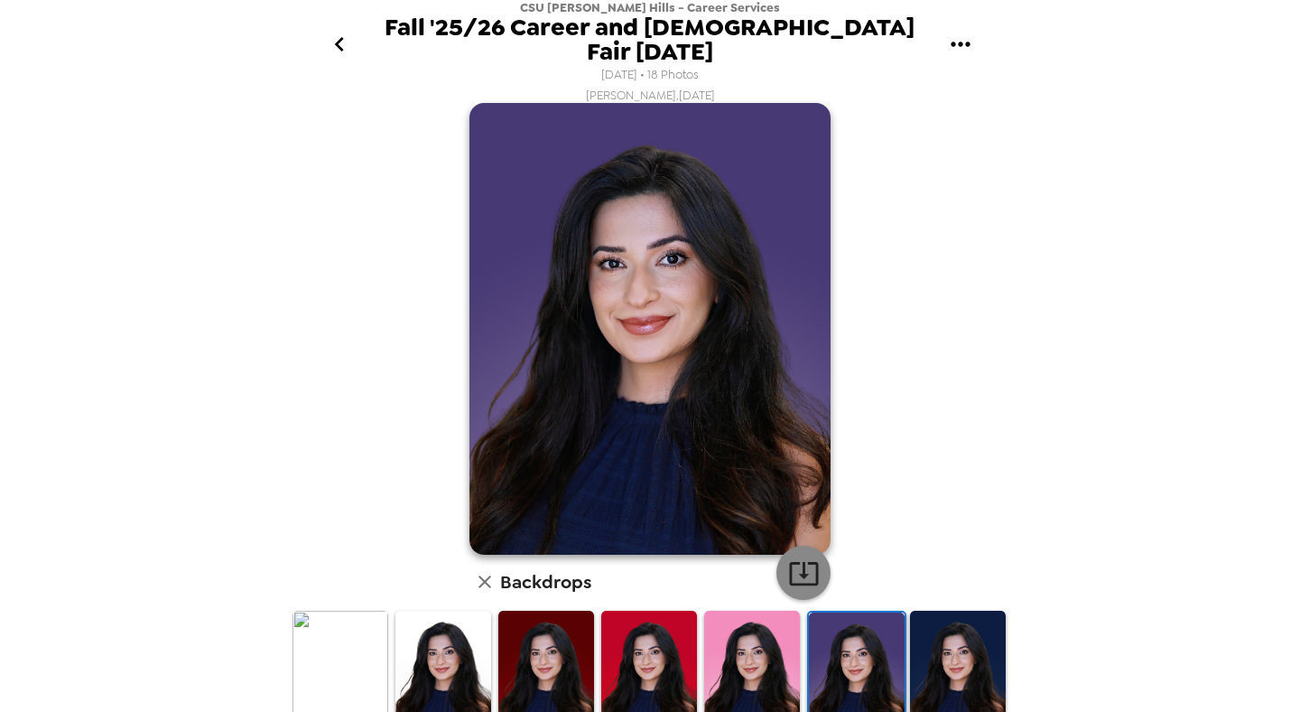
click at [802, 557] on icon "button" at bounding box center [804, 573] width 32 height 32
click at [935, 643] on img at bounding box center [958, 670] width 96 height 120
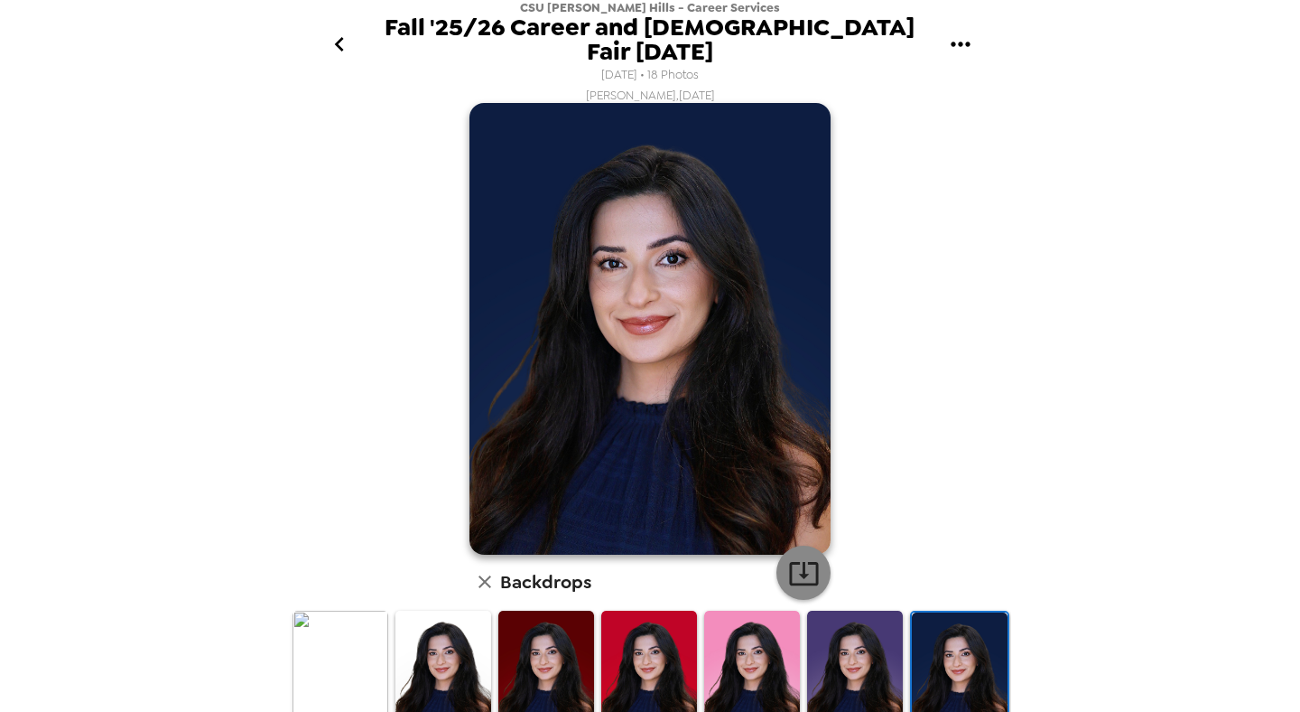
click at [814, 545] on button "button" at bounding box center [804, 572] width 54 height 54
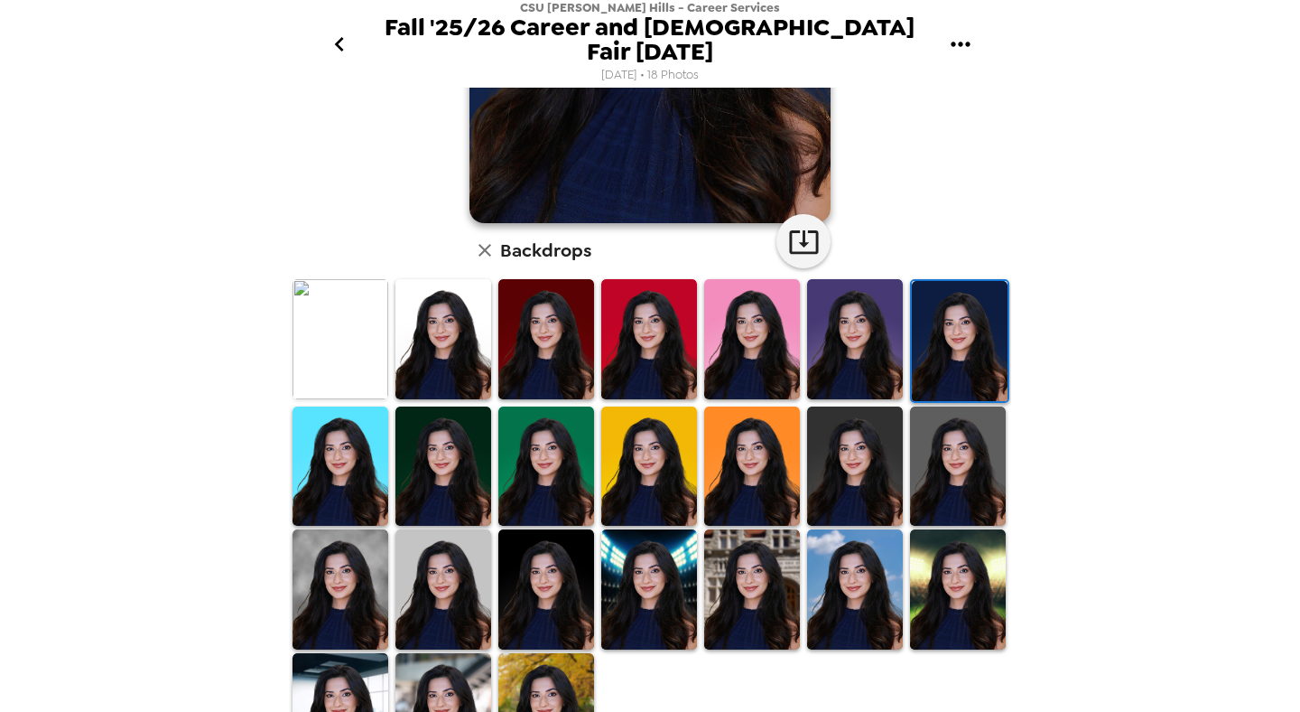
scroll to position [374, 0]
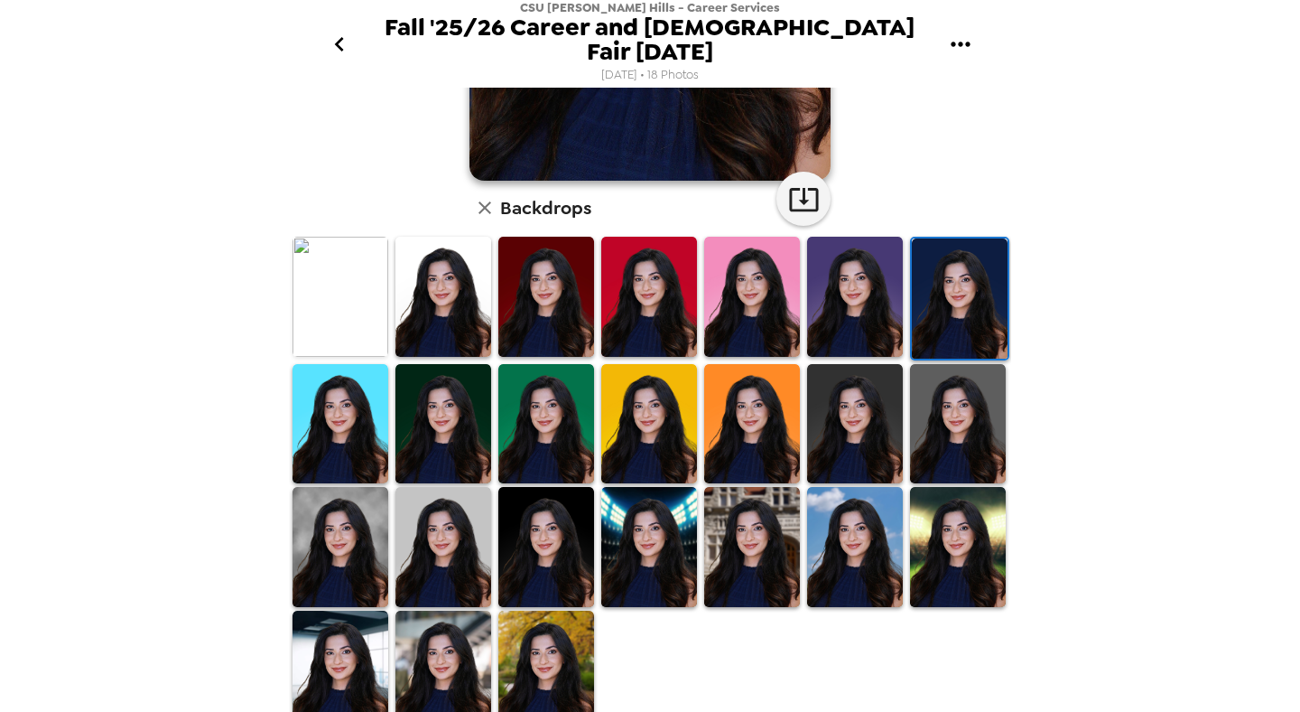
click at [371, 383] on img at bounding box center [341, 424] width 96 height 120
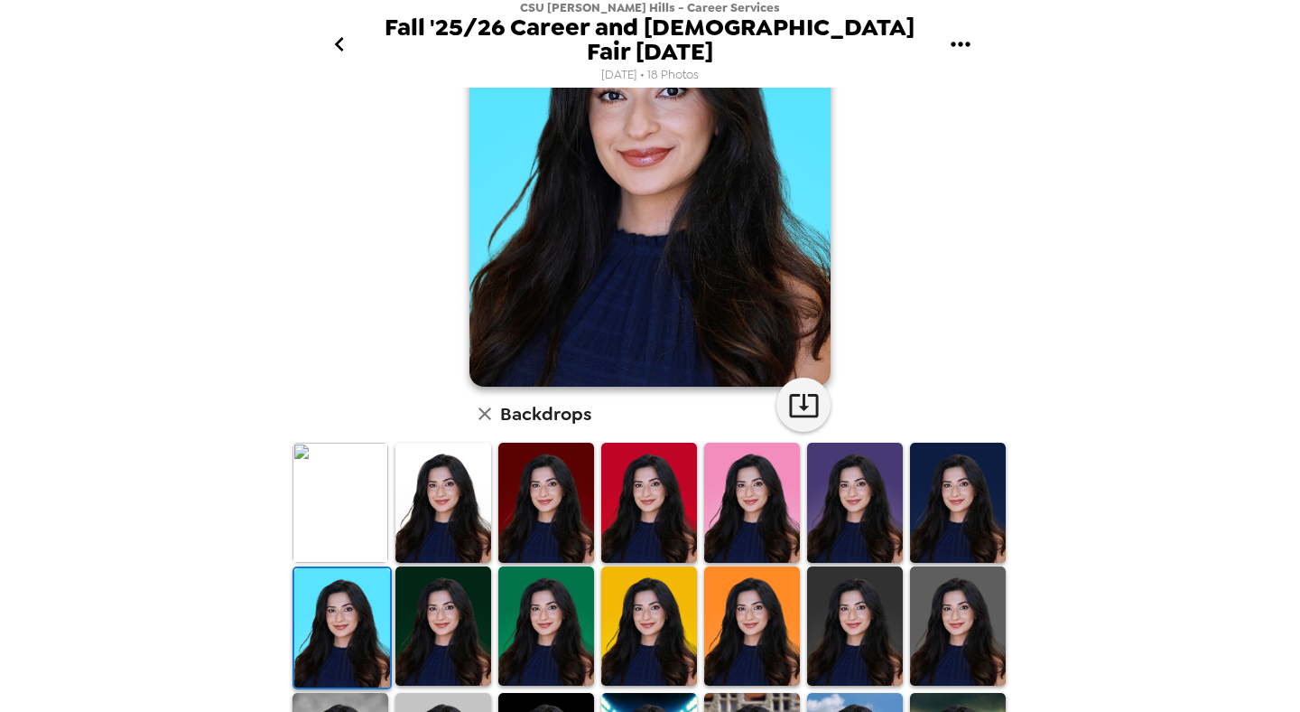
scroll to position [265, 0]
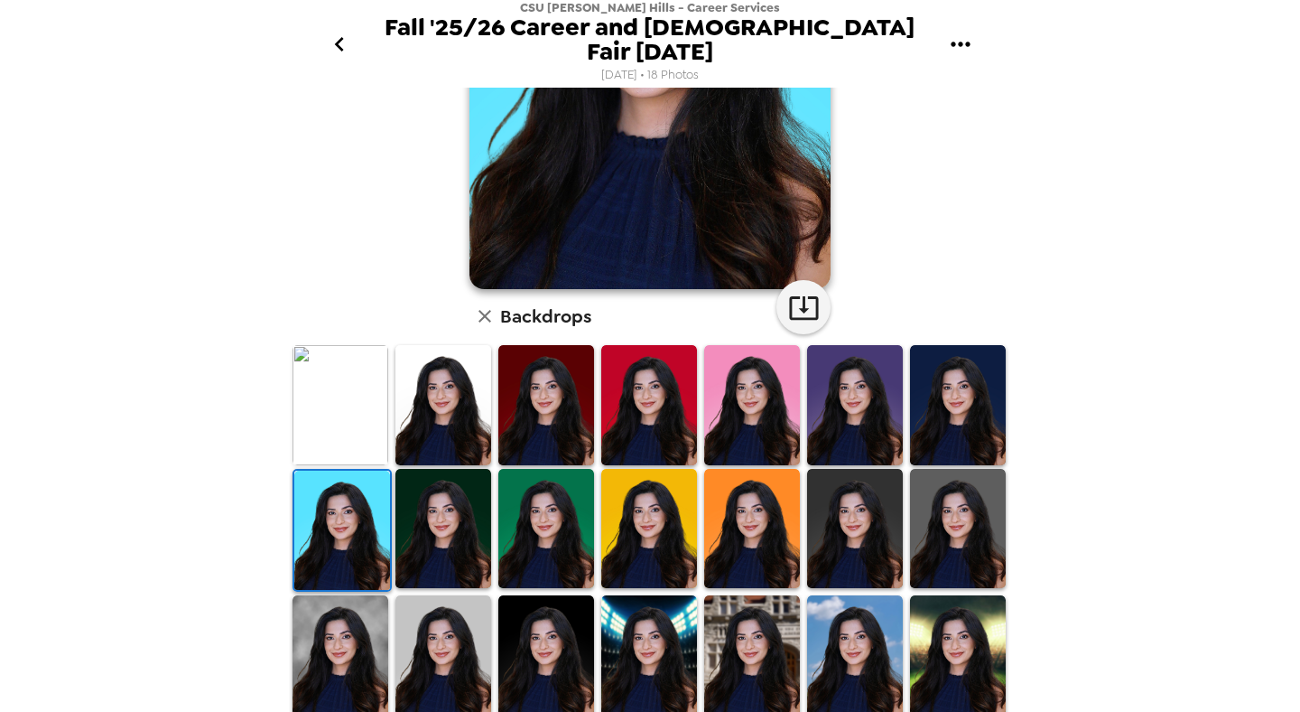
click at [408, 489] on img at bounding box center [443, 529] width 96 height 120
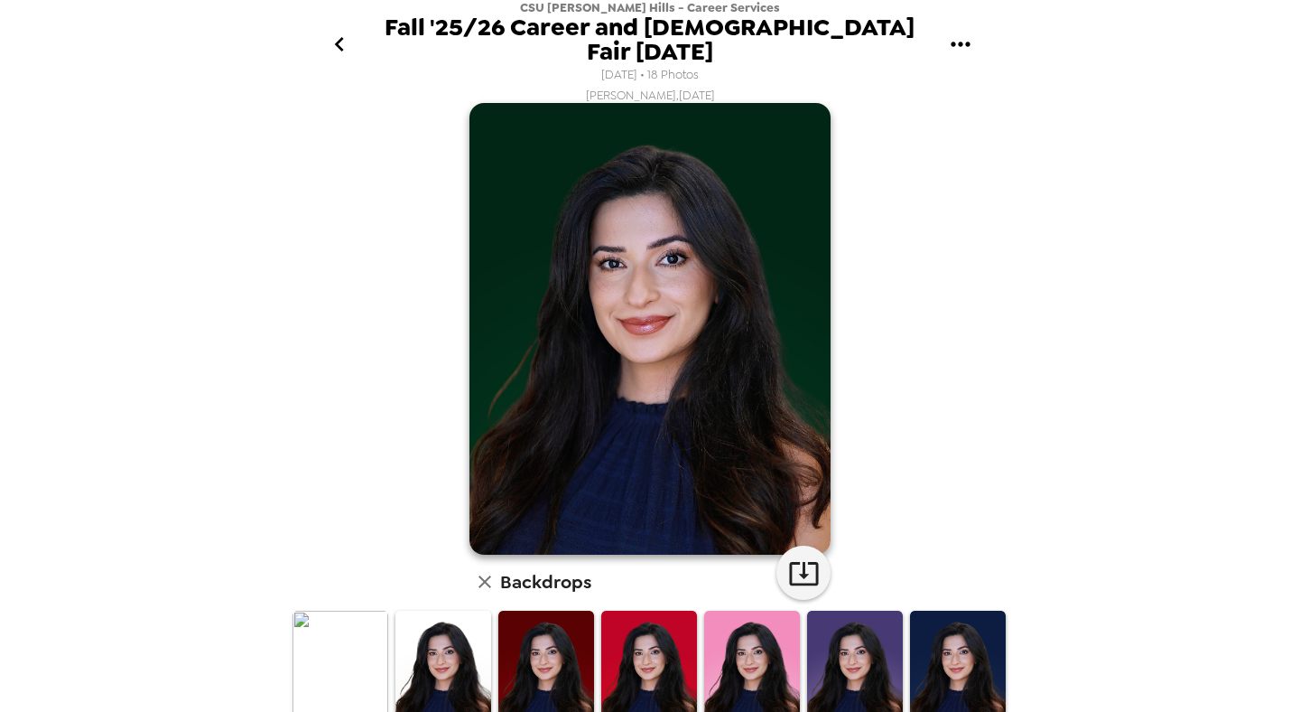
scroll to position [374, 0]
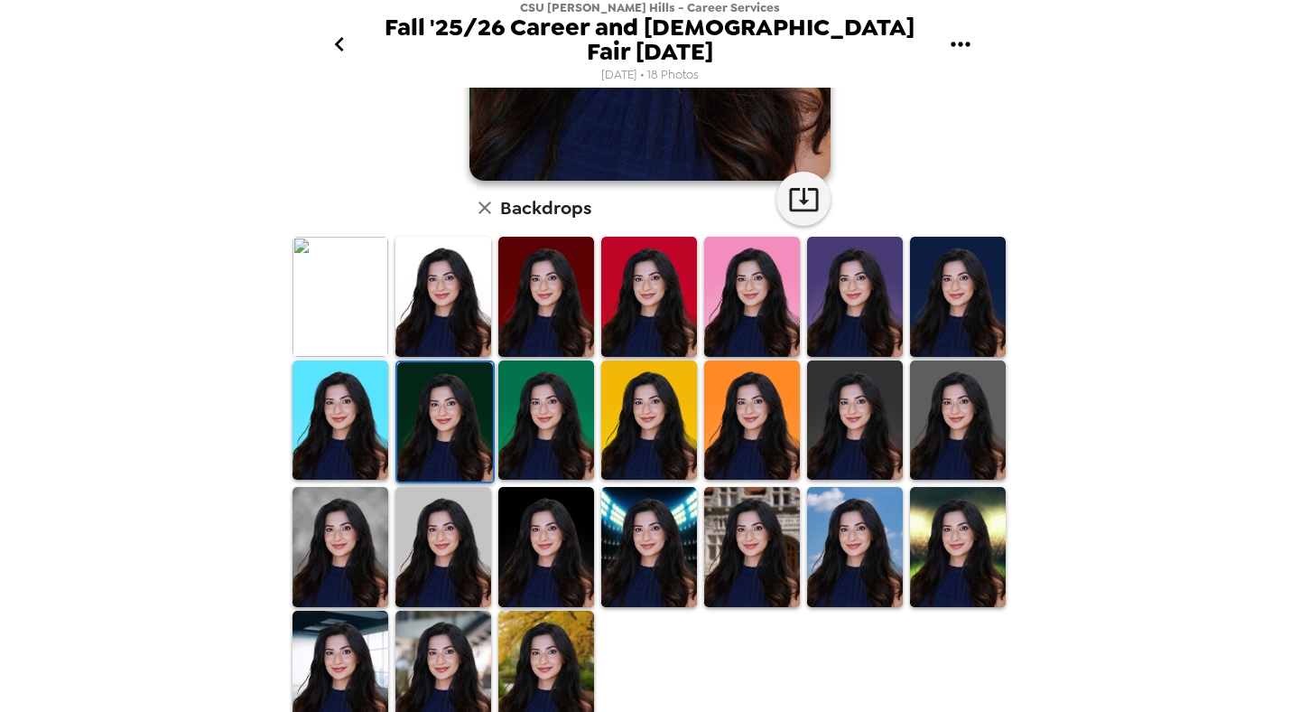
click at [530, 414] on img at bounding box center [546, 420] width 96 height 120
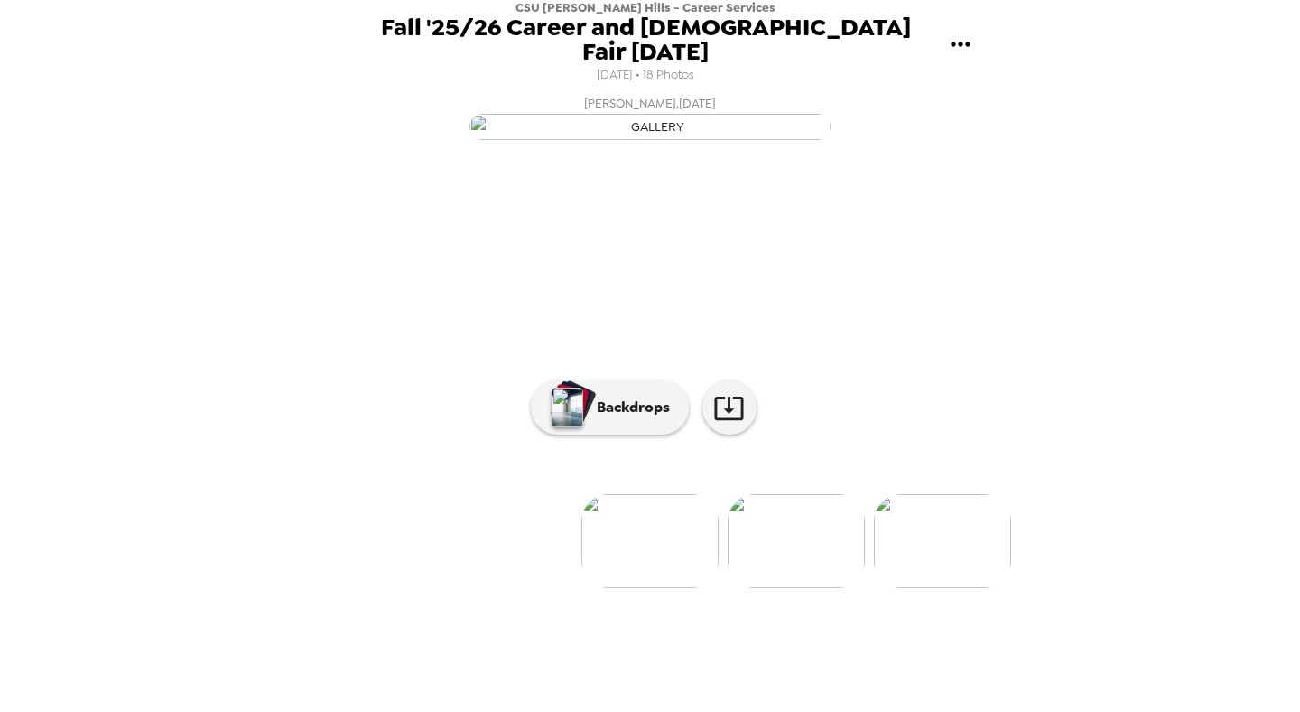
scroll to position [70, 0]
click at [829, 588] on img at bounding box center [796, 541] width 137 height 94
click at [511, 588] on img at bounding box center [489, 541] width 137 height 94
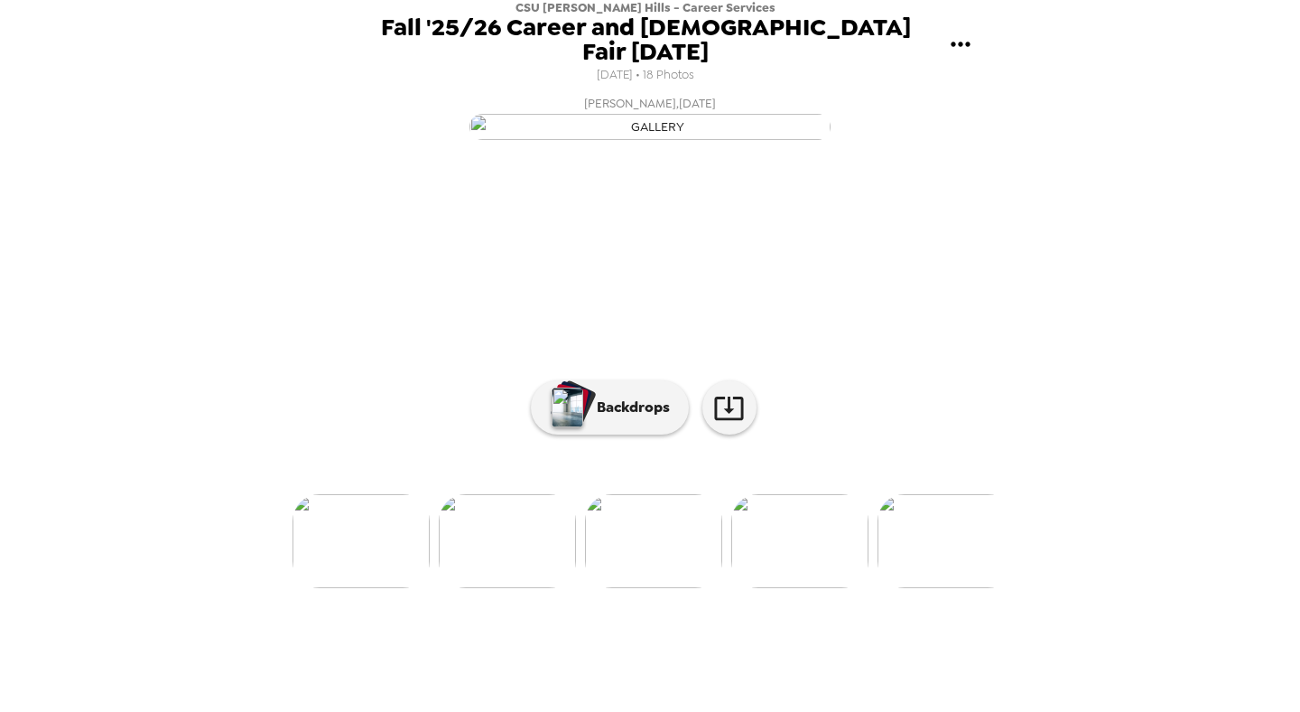
click at [787, 588] on img at bounding box center [799, 541] width 137 height 94
click at [675, 588] on img at bounding box center [641, 541] width 137 height 94
click at [792, 588] on img at bounding box center [800, 541] width 137 height 94
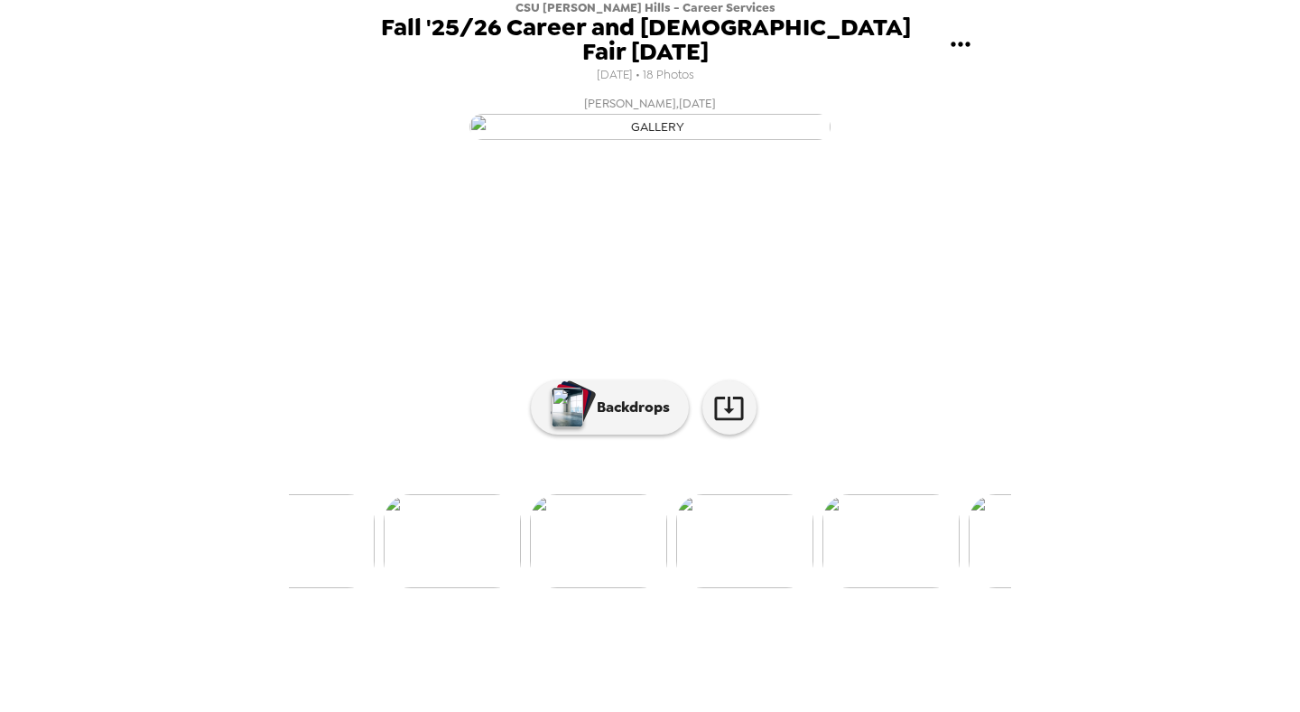
scroll to position [0, 1957]
click at [771, 588] on img at bounding box center [741, 541] width 137 height 94
